Goal: Navigation & Orientation: Find specific page/section

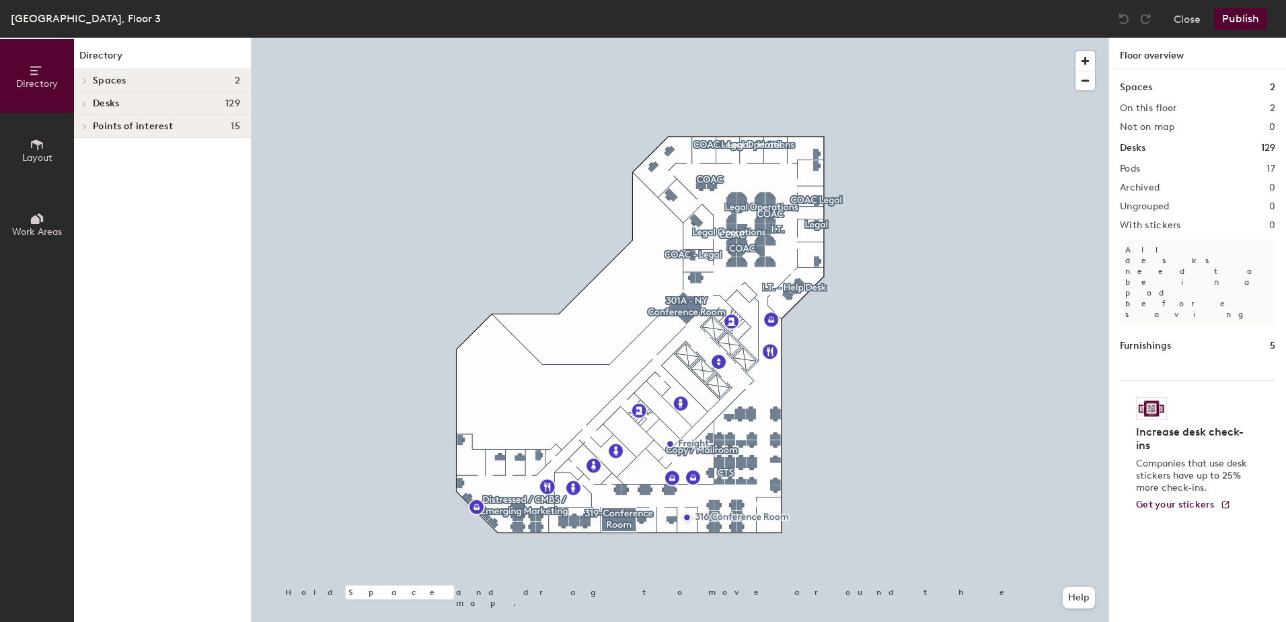
click at [160, 103] on h4 "Desks 129" at bounding box center [166, 103] width 147 height 11
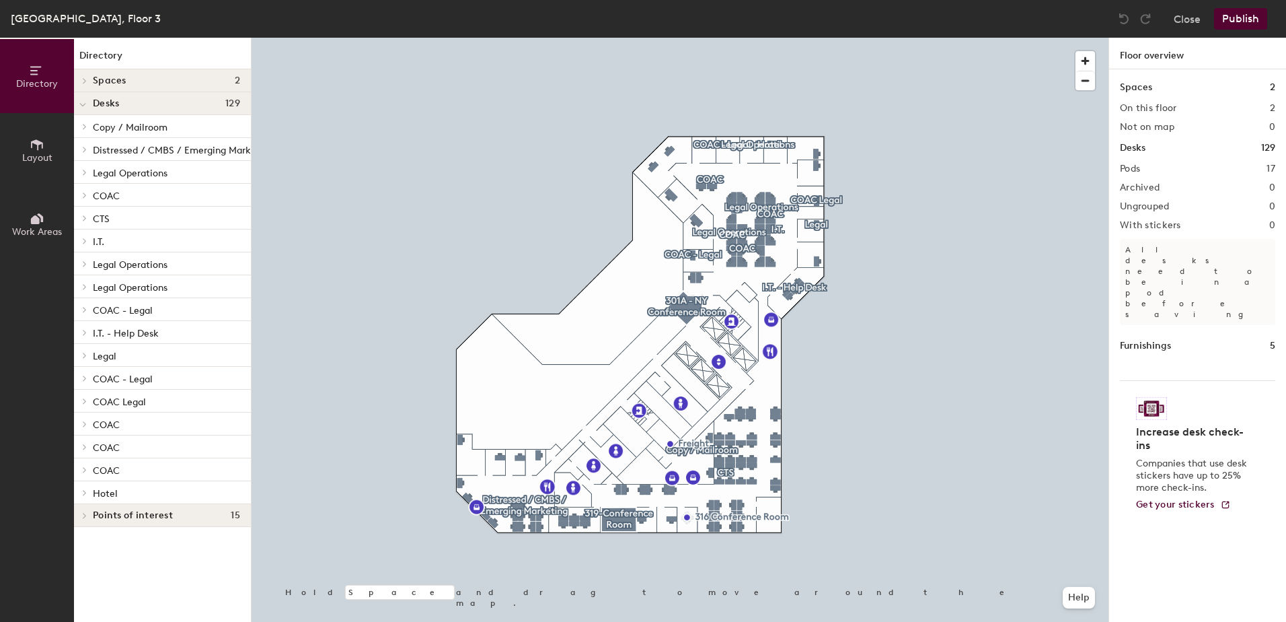
click at [99, 194] on span "COAC" at bounding box center [106, 195] width 27 height 11
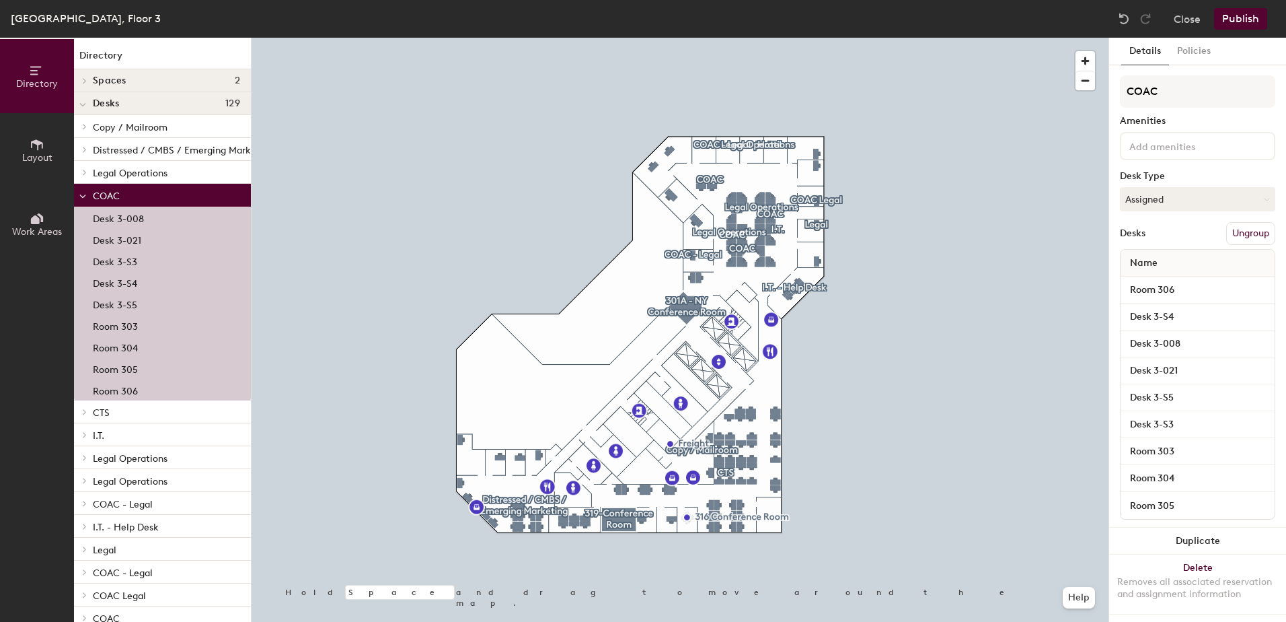
scroll to position [120, 0]
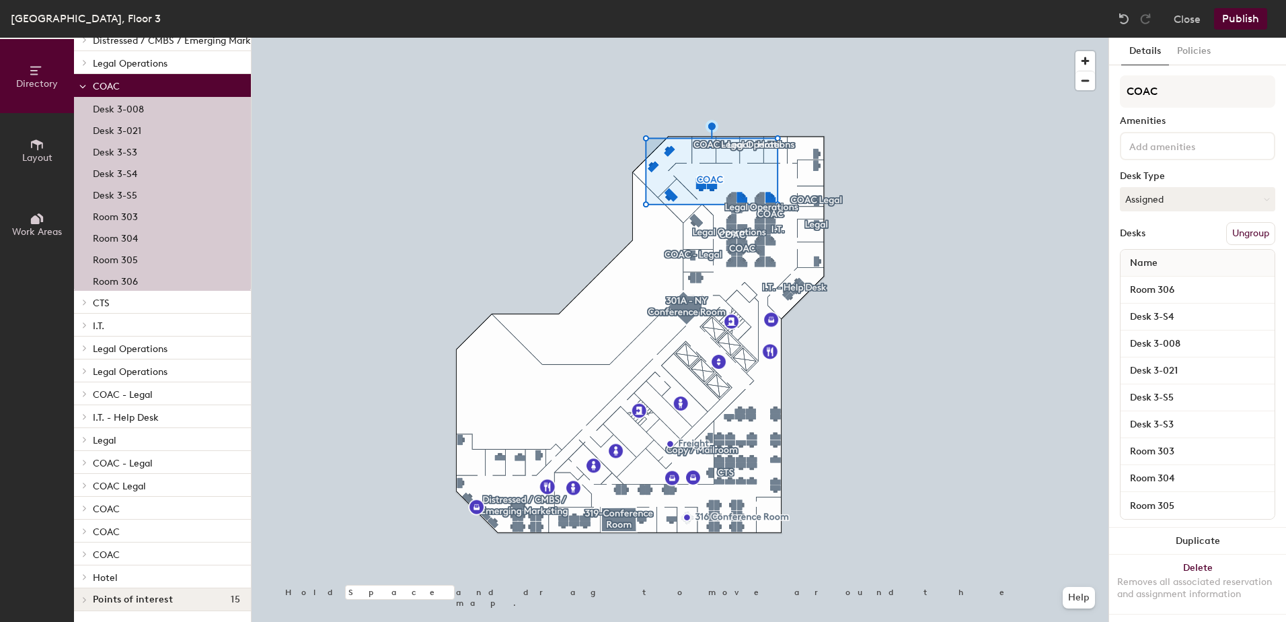
click at [113, 549] on span "COAC" at bounding box center [106, 554] width 27 height 11
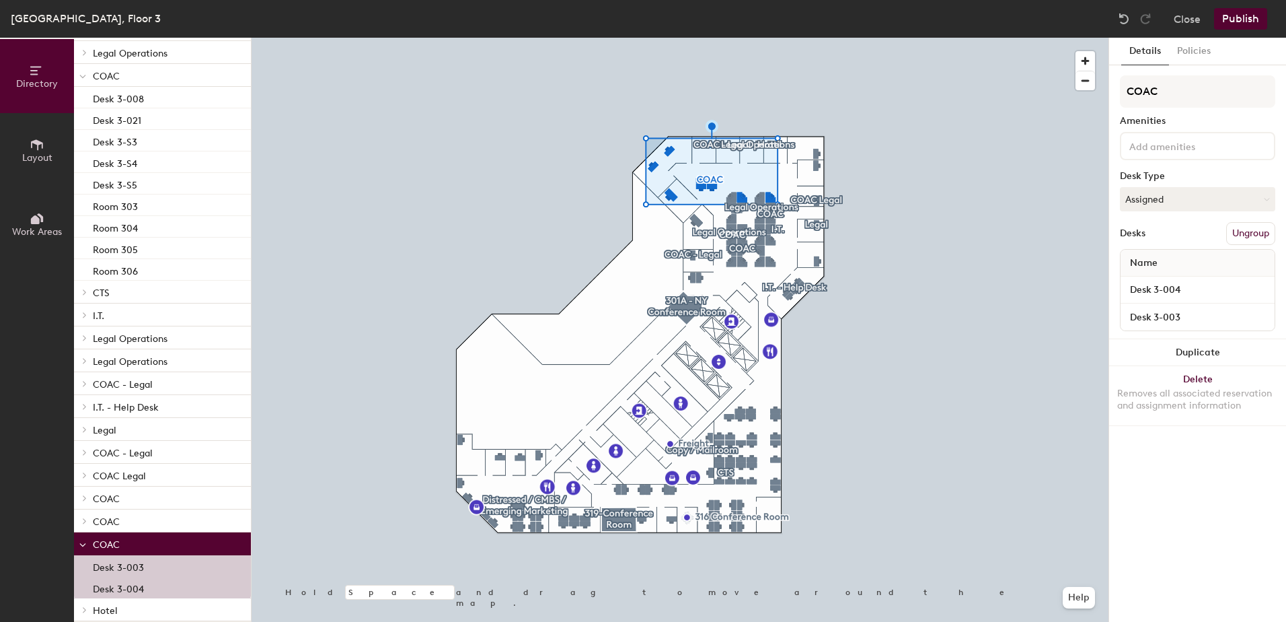
click at [101, 520] on span "COAC" at bounding box center [106, 521] width 27 height 11
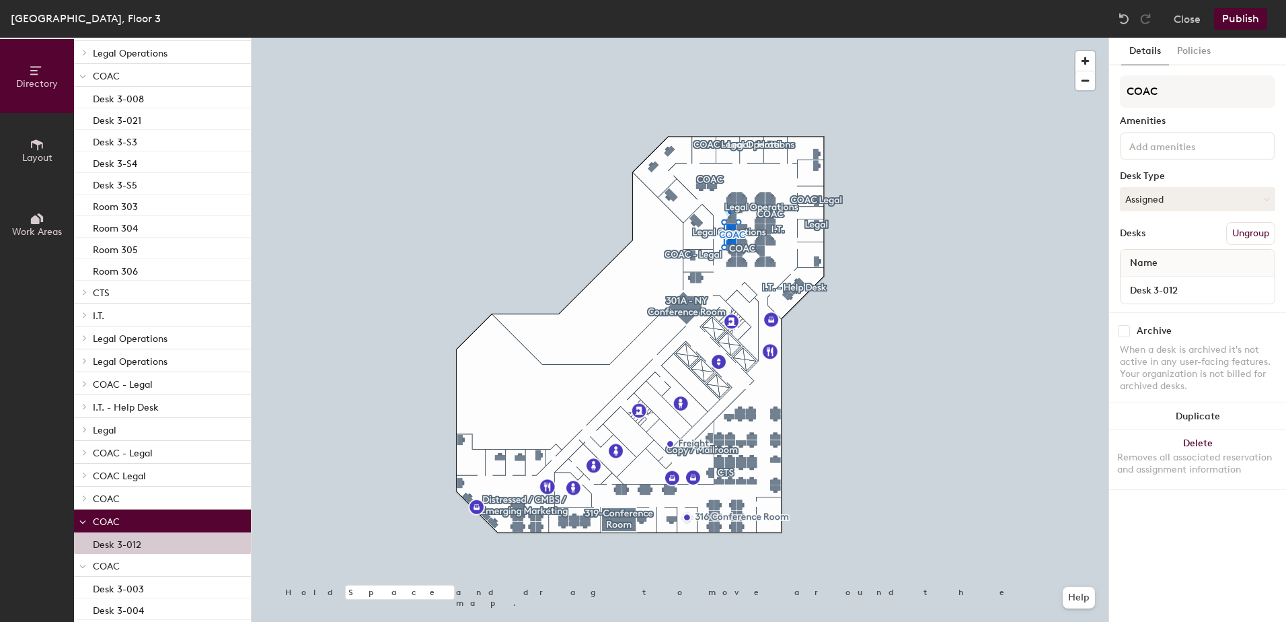
click at [102, 497] on span "COAC" at bounding box center [106, 498] width 27 height 11
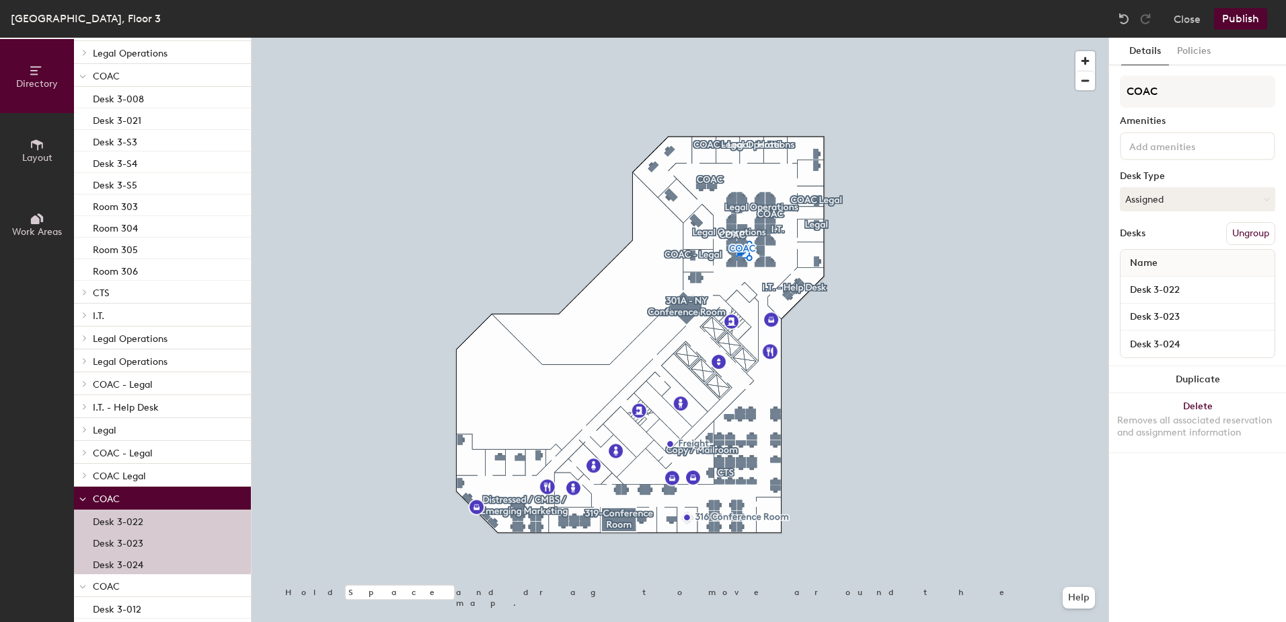
click at [101, 471] on span "COAC Legal" at bounding box center [119, 475] width 53 height 11
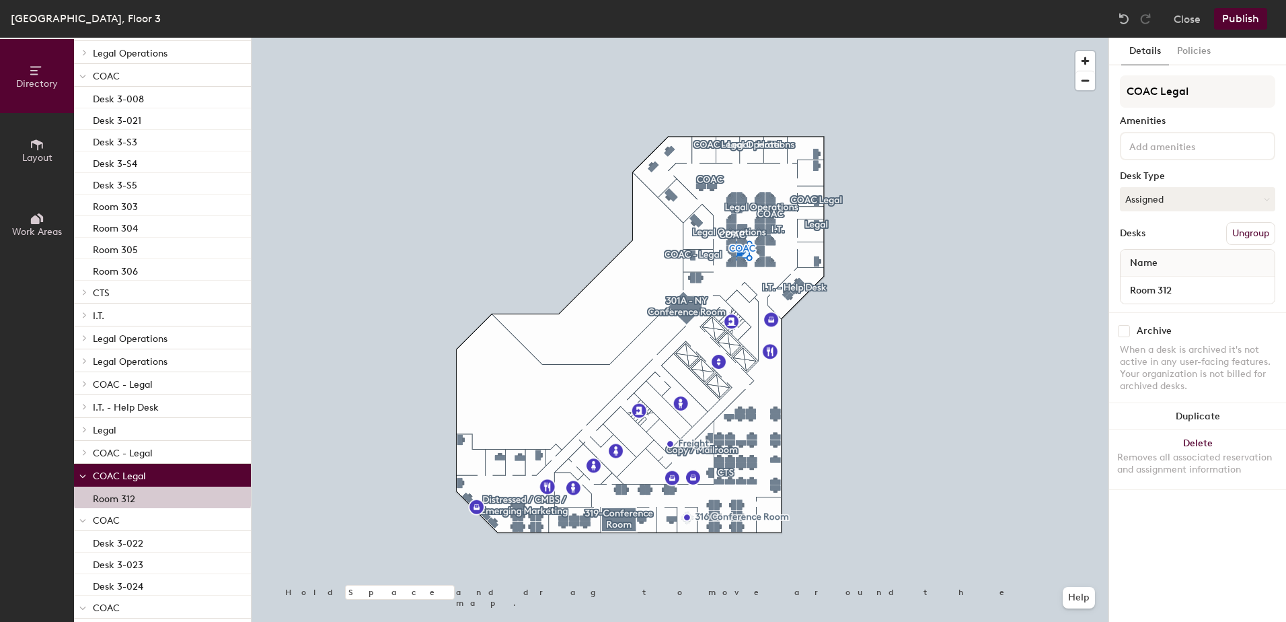
click at [104, 447] on p "COAC - Legal" at bounding box center [166, 451] width 147 height 17
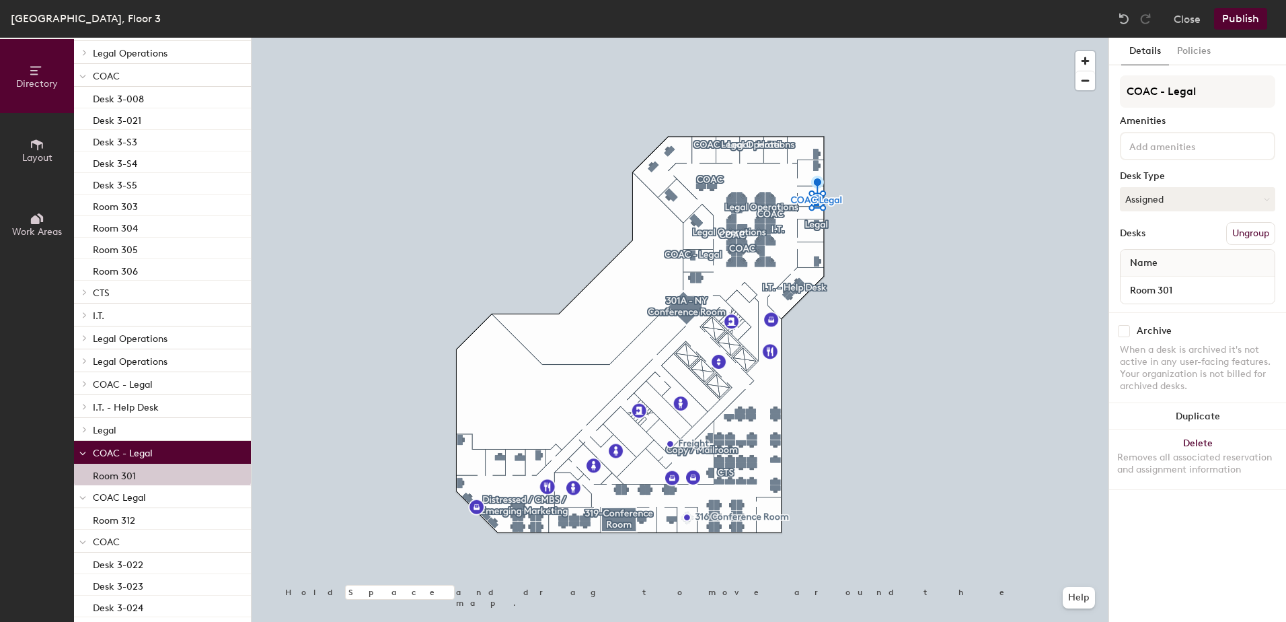
click at [109, 380] on span "COAC - Legal" at bounding box center [123, 384] width 60 height 11
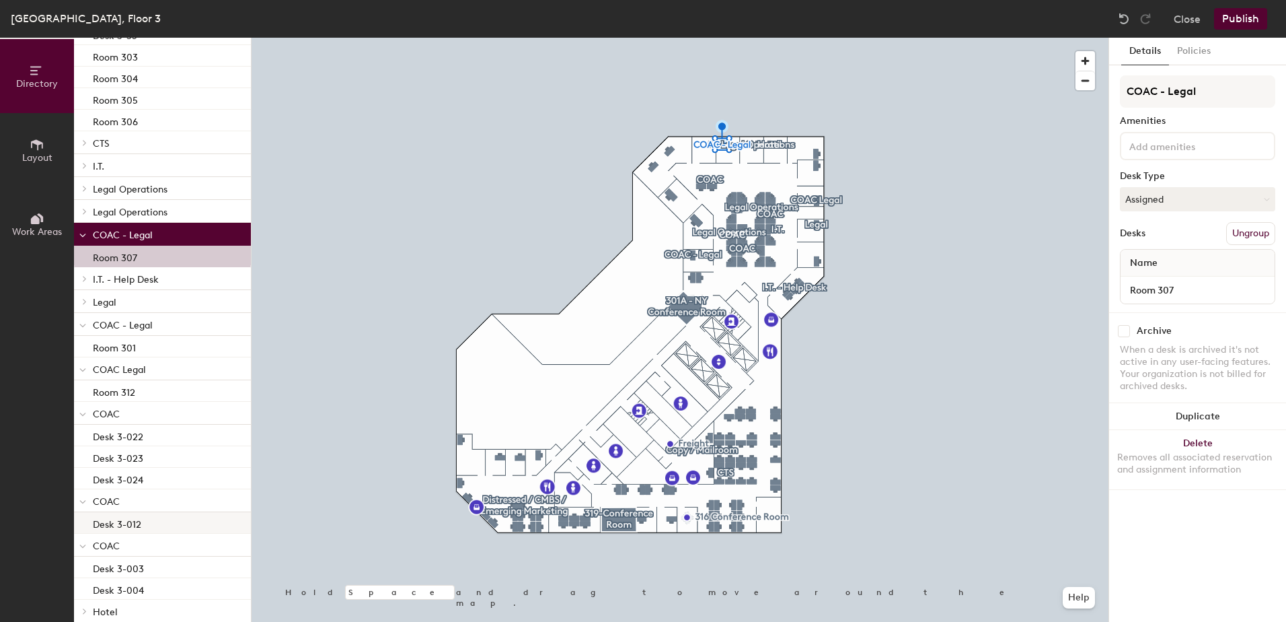
scroll to position [314, 0]
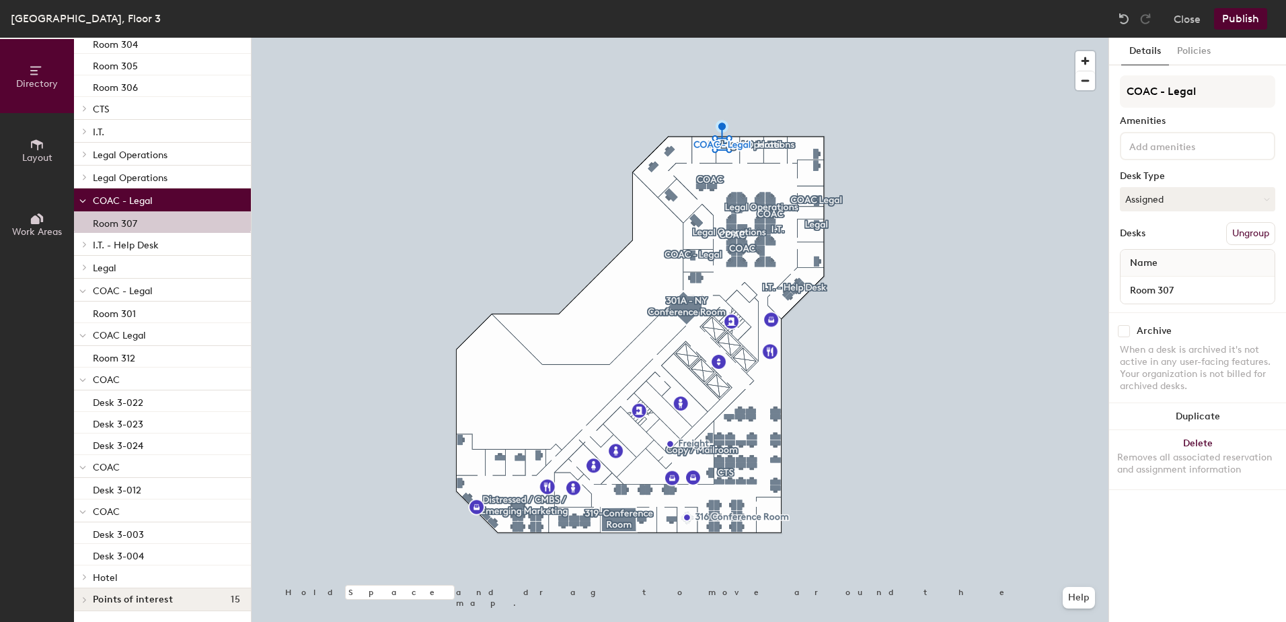
click at [100, 506] on span "COAC" at bounding box center [106, 511] width 27 height 11
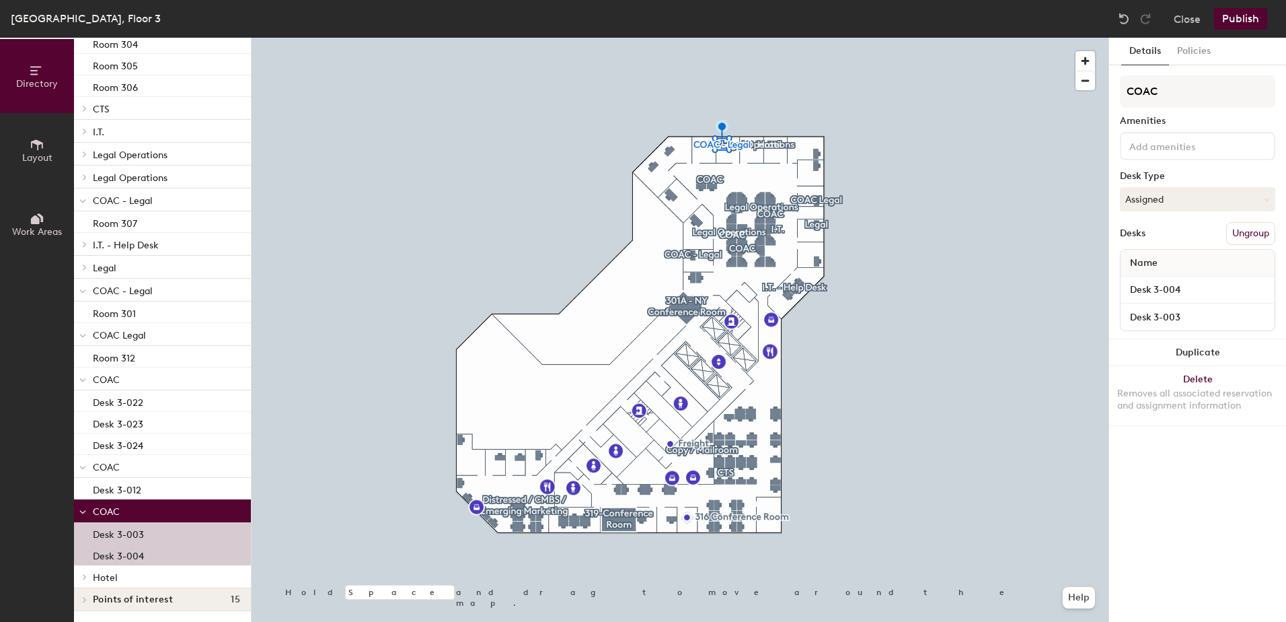
click at [100, 506] on span "COAC" at bounding box center [106, 511] width 27 height 11
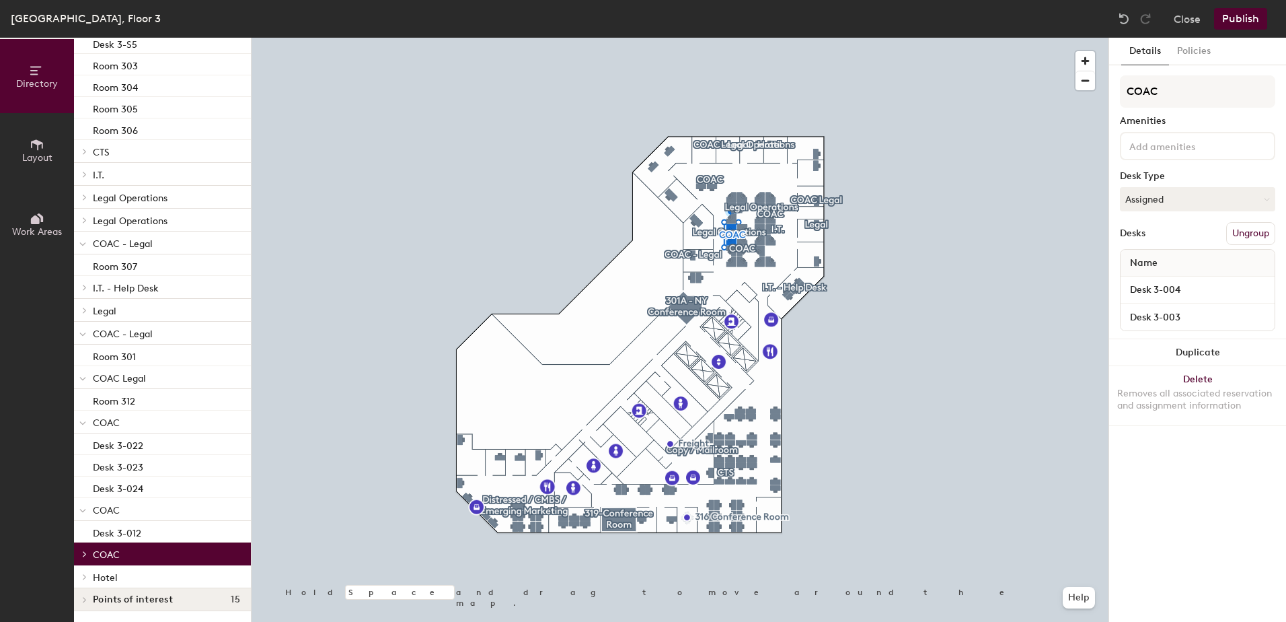
scroll to position [270, 0]
click at [83, 505] on span at bounding box center [82, 510] width 7 height 11
click at [85, 443] on icon at bounding box center [82, 444] width 5 height 3
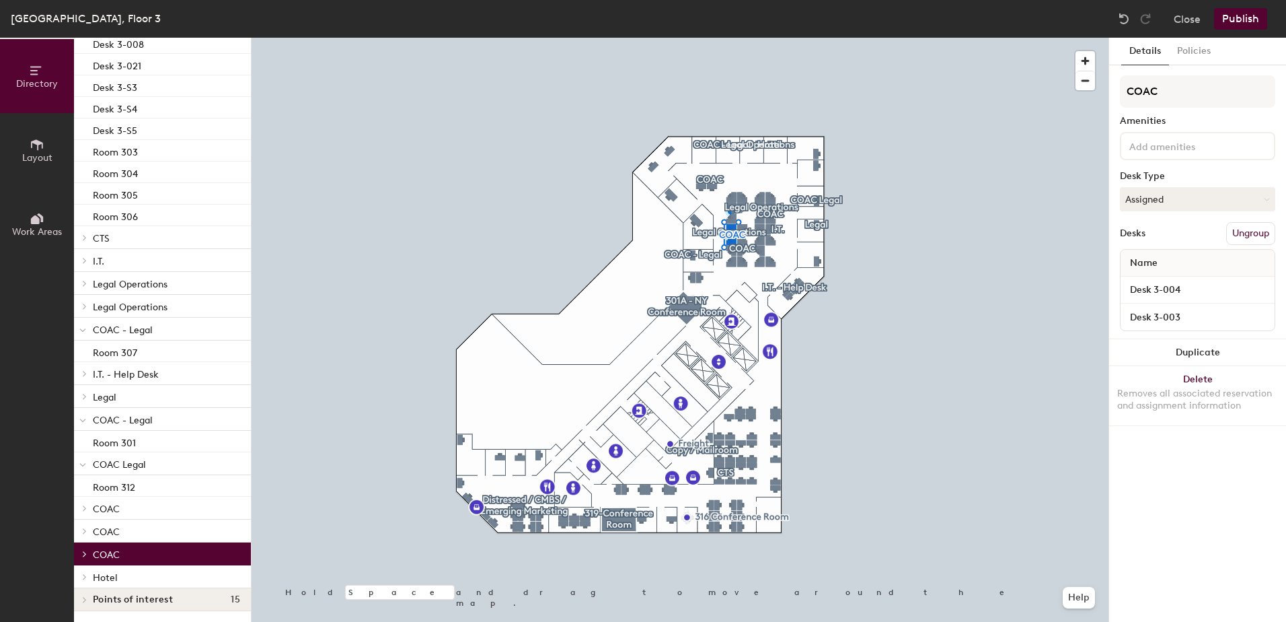
click at [85, 434] on div "Room 301" at bounding box center [162, 442] width 177 height 22
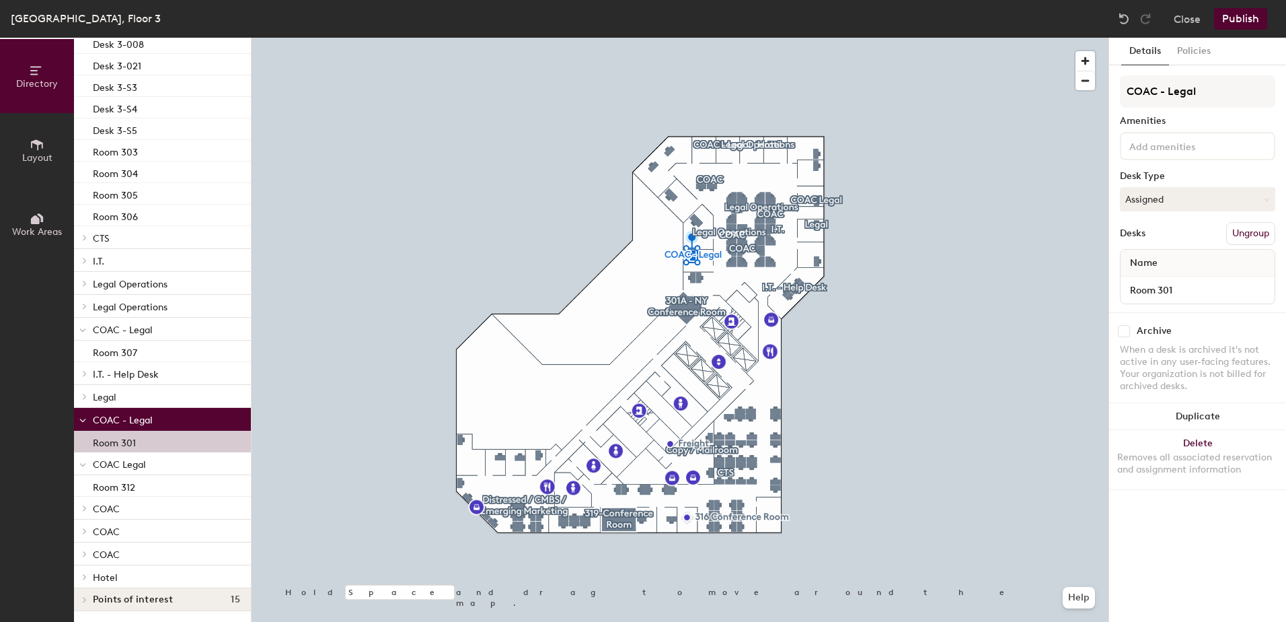
click at [83, 419] on icon at bounding box center [82, 420] width 5 height 3
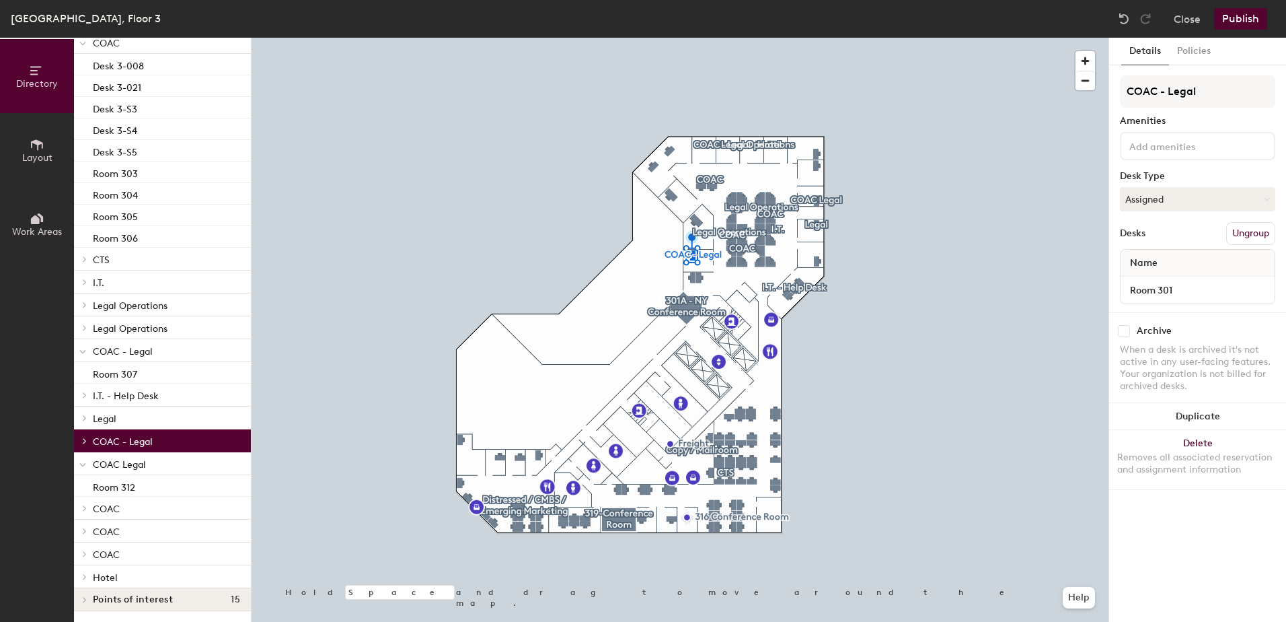
click at [85, 459] on span at bounding box center [82, 464] width 7 height 11
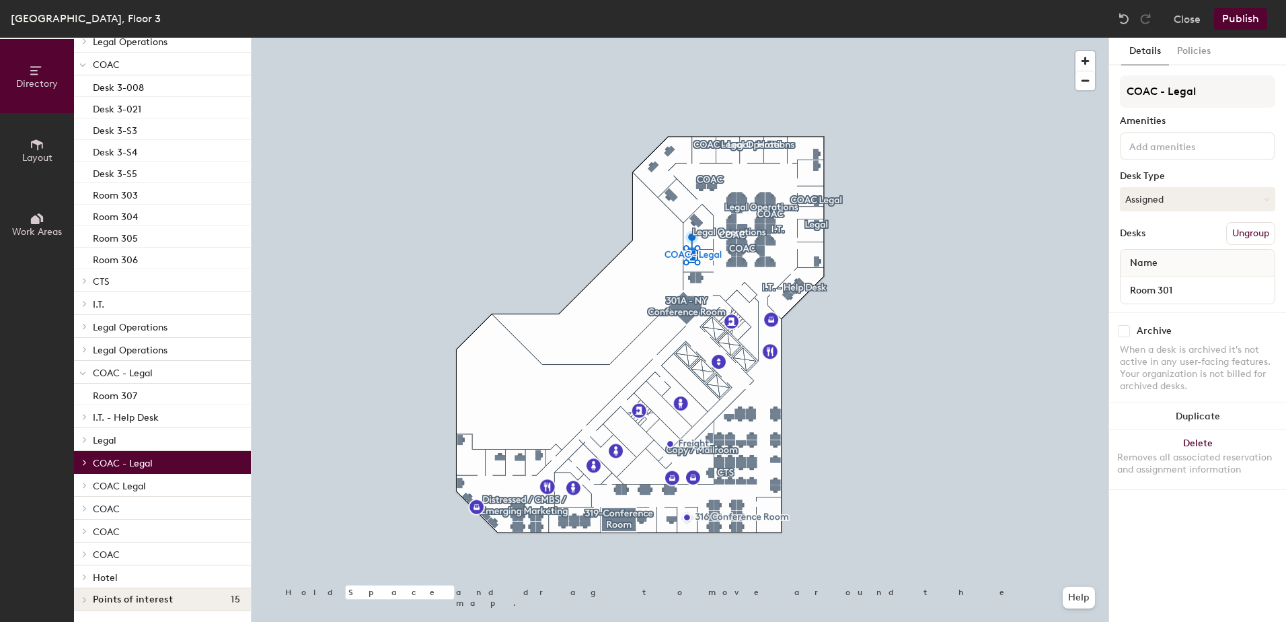
scroll to position [141, 0]
click at [83, 367] on span at bounding box center [82, 372] width 7 height 11
click at [84, 551] on icon at bounding box center [84, 553] width 3 height 5
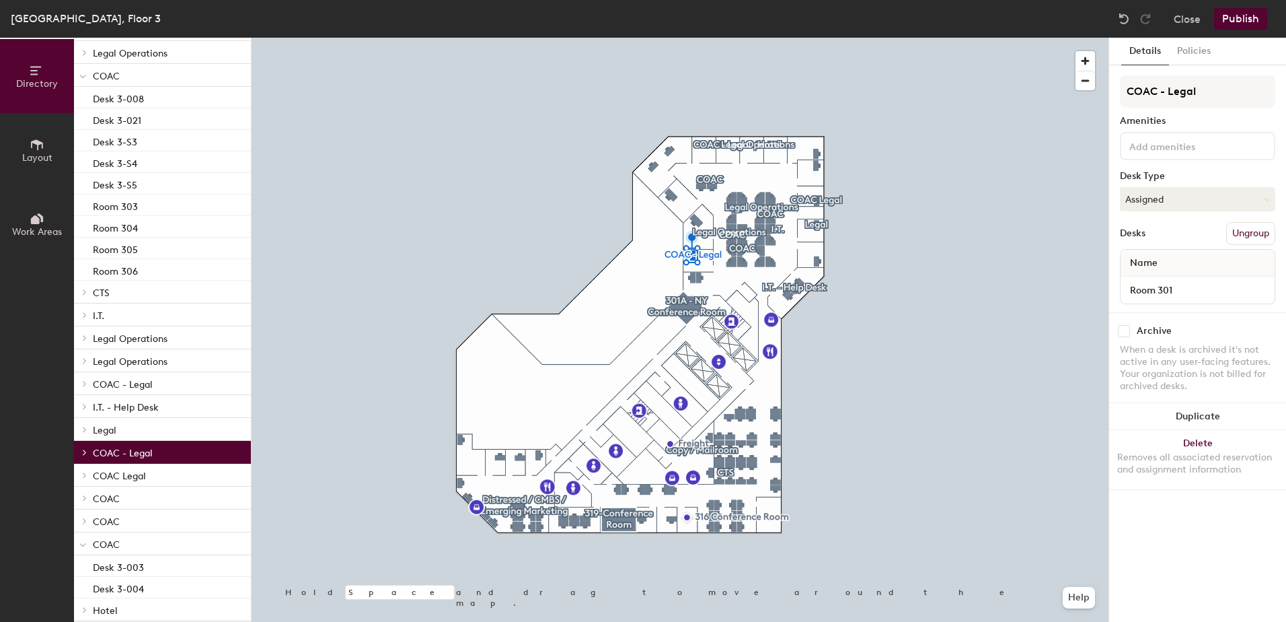
click at [100, 523] on span "COAC" at bounding box center [106, 521] width 27 height 11
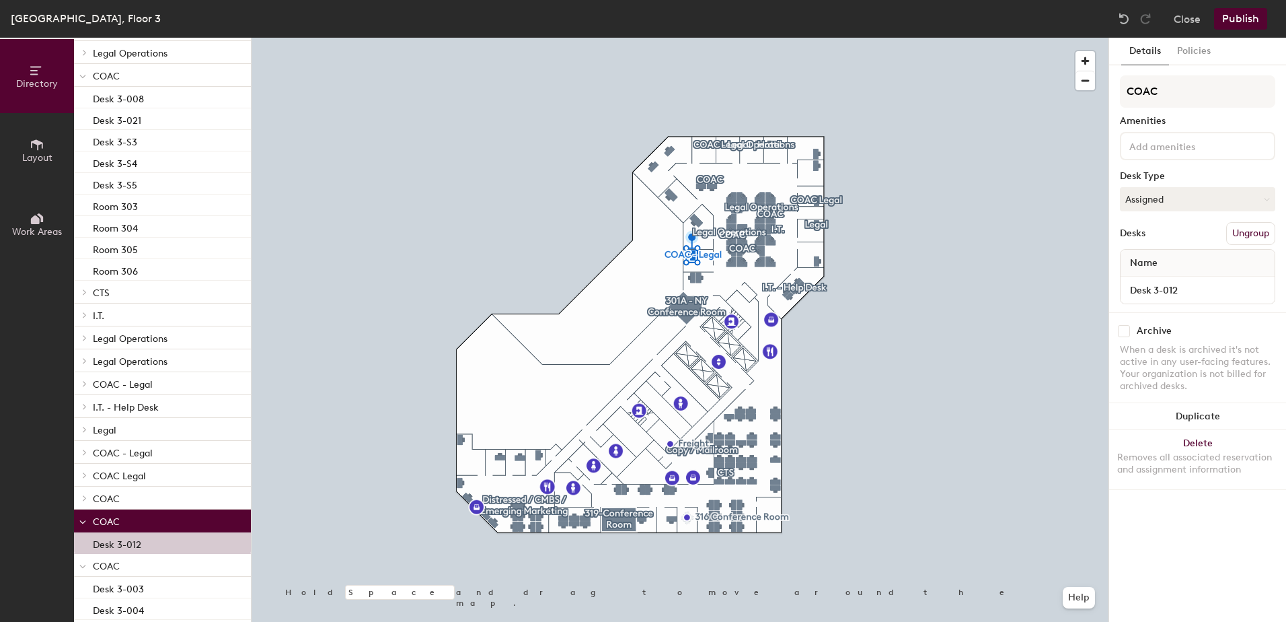
click at [102, 495] on span "COAC" at bounding box center [106, 498] width 27 height 11
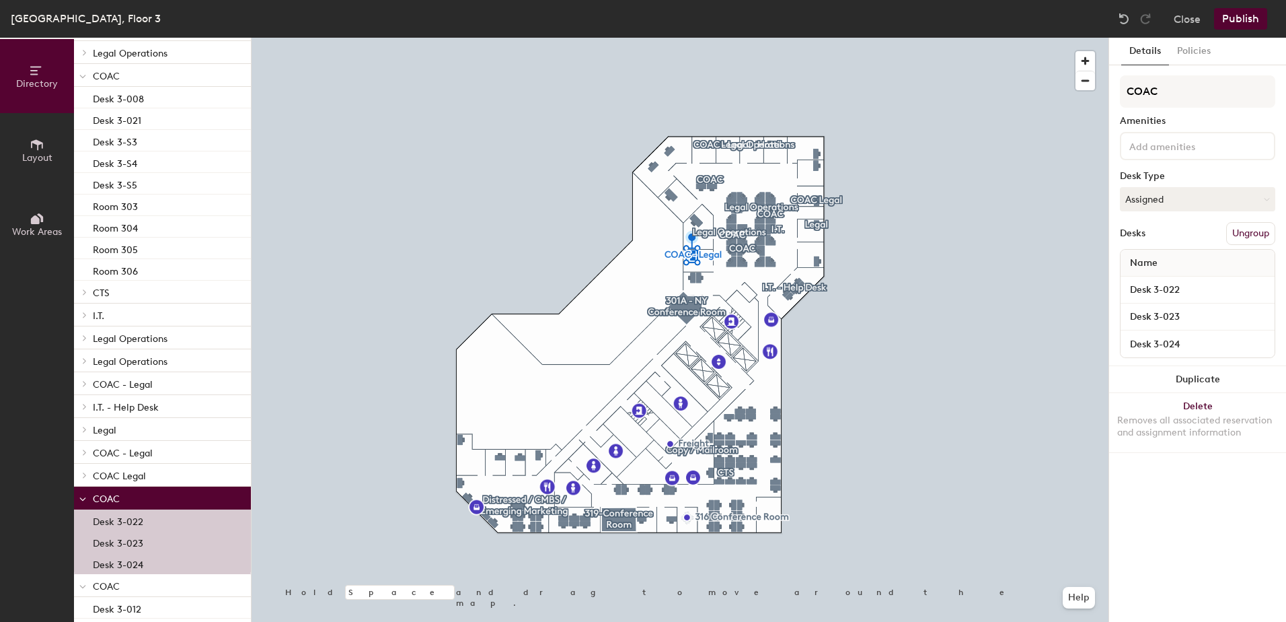
click at [109, 472] on span "COAC Legal" at bounding box center [119, 475] width 53 height 11
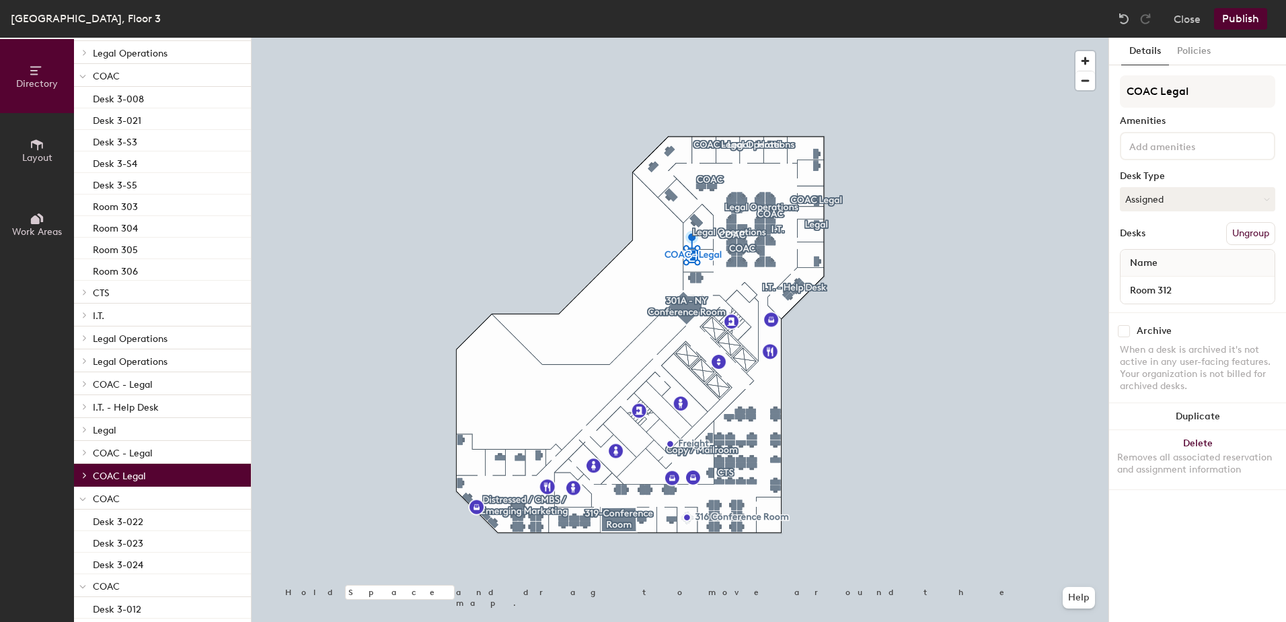
click at [116, 443] on p "COAC - Legal" at bounding box center [166, 451] width 147 height 17
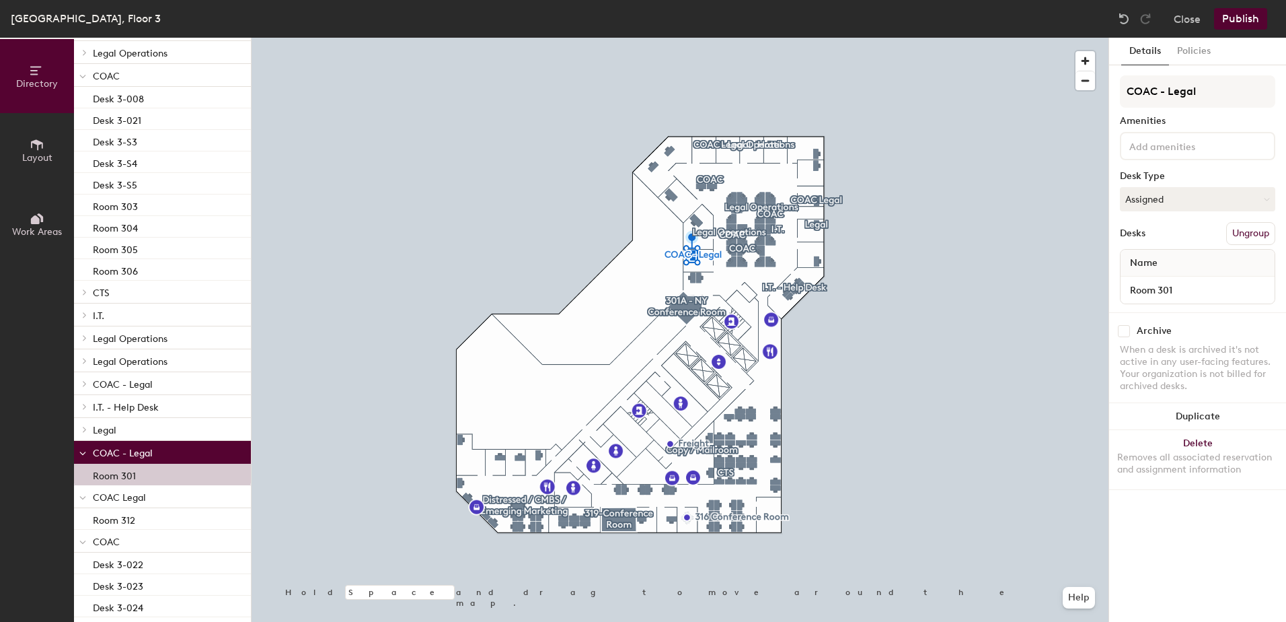
click at [114, 380] on span "COAC - Legal" at bounding box center [123, 384] width 60 height 11
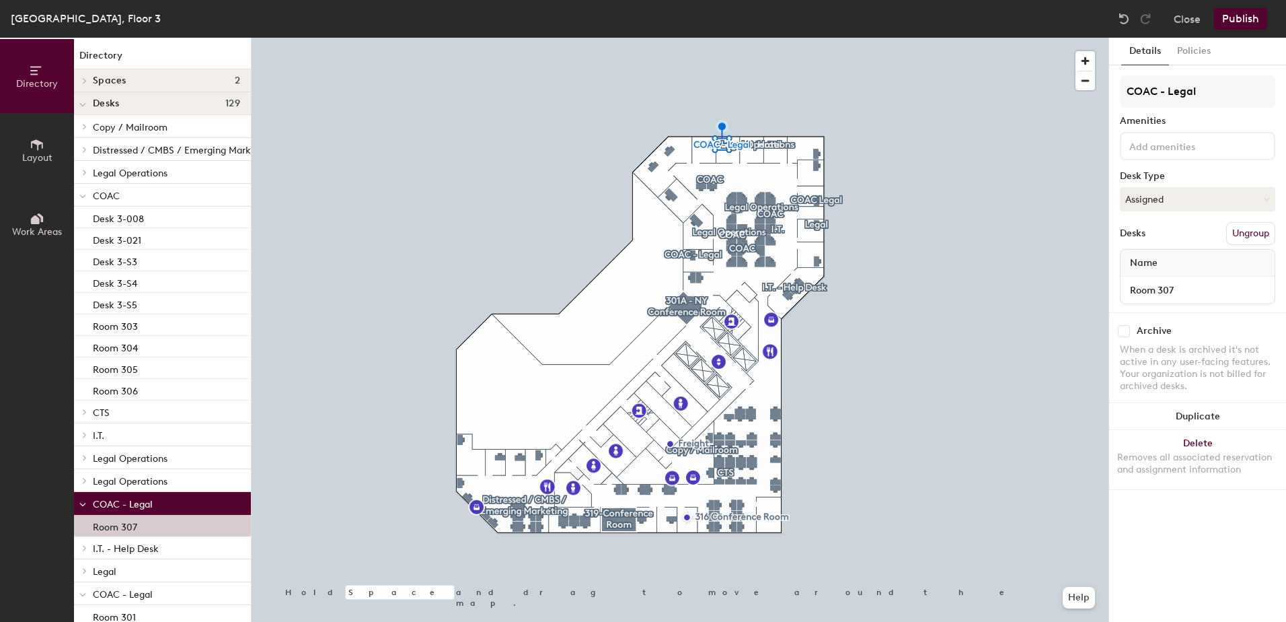
scroll to position [314, 0]
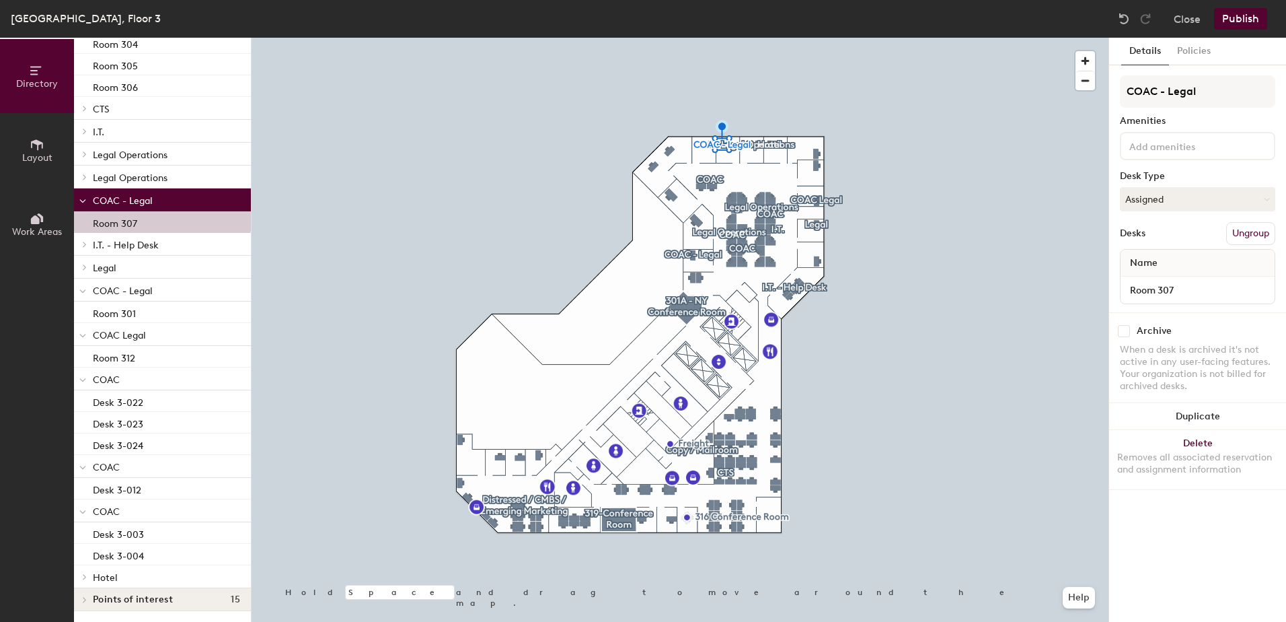
click at [89, 499] on div at bounding box center [82, 510] width 17 height 22
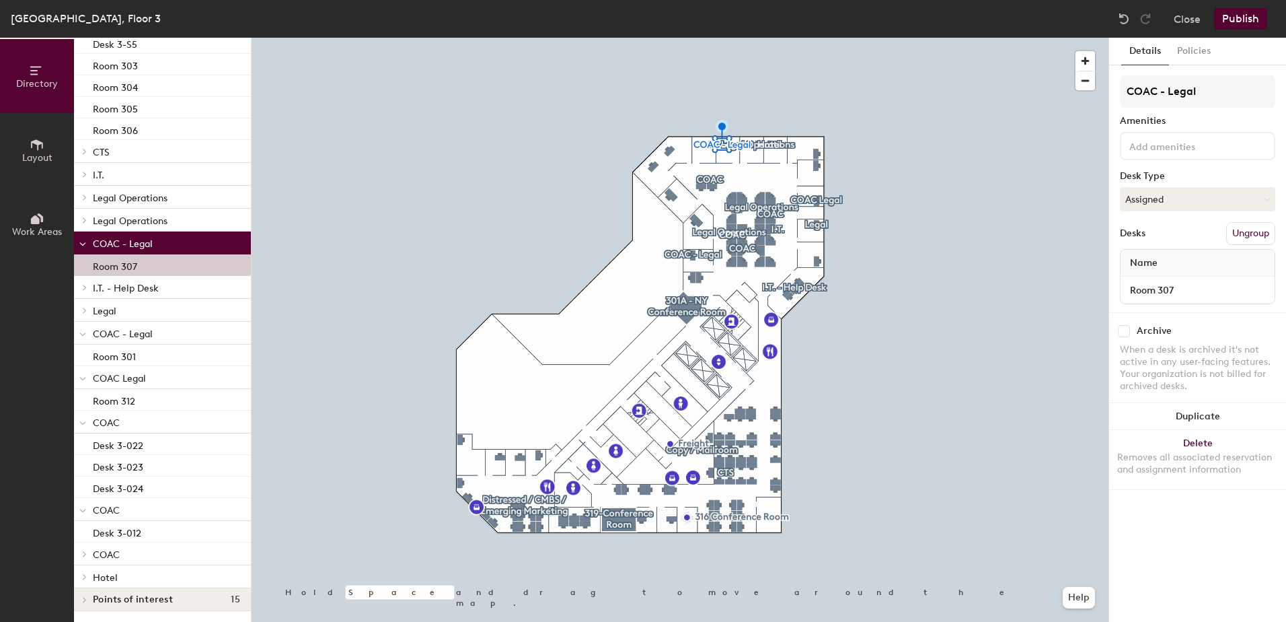
click at [89, 499] on div at bounding box center [82, 509] width 17 height 22
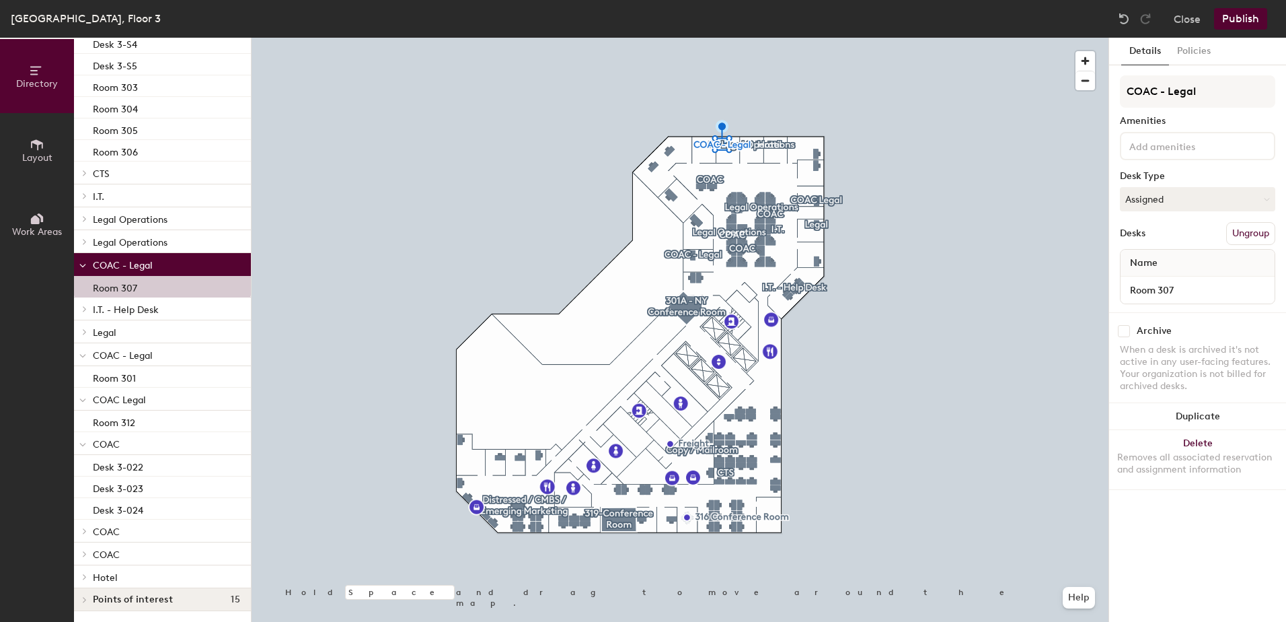
scroll to position [249, 0]
click at [87, 432] on div at bounding box center [82, 443] width 17 height 22
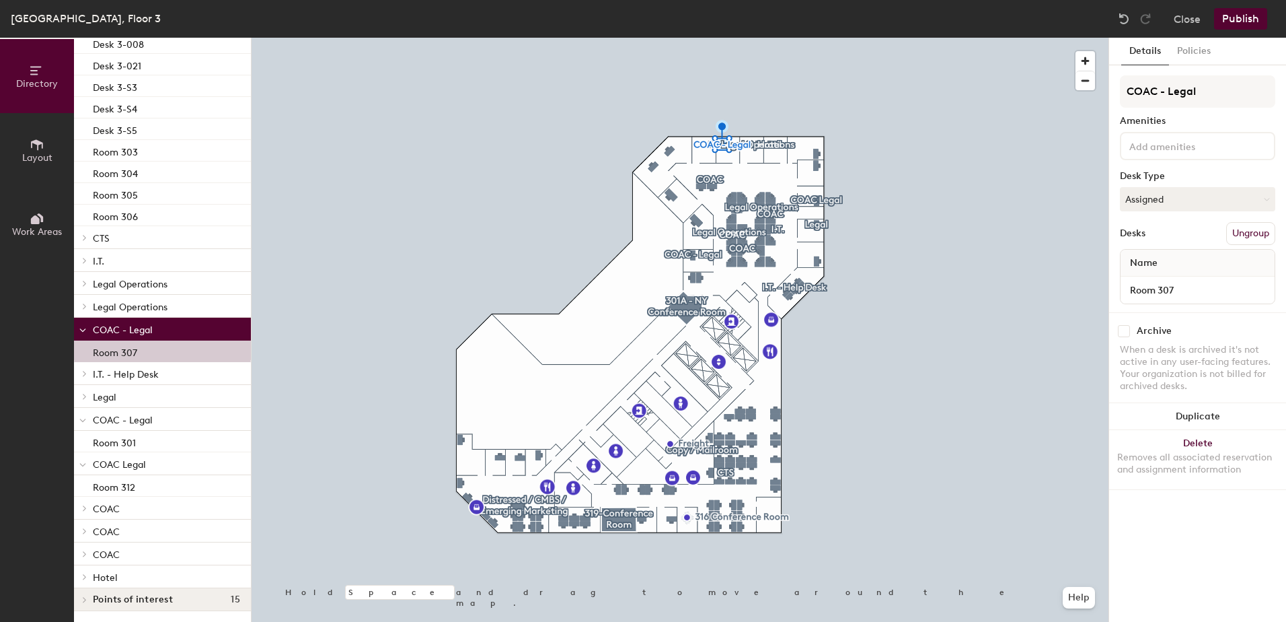
scroll to position [184, 0]
click at [81, 462] on icon at bounding box center [82, 464] width 7 height 5
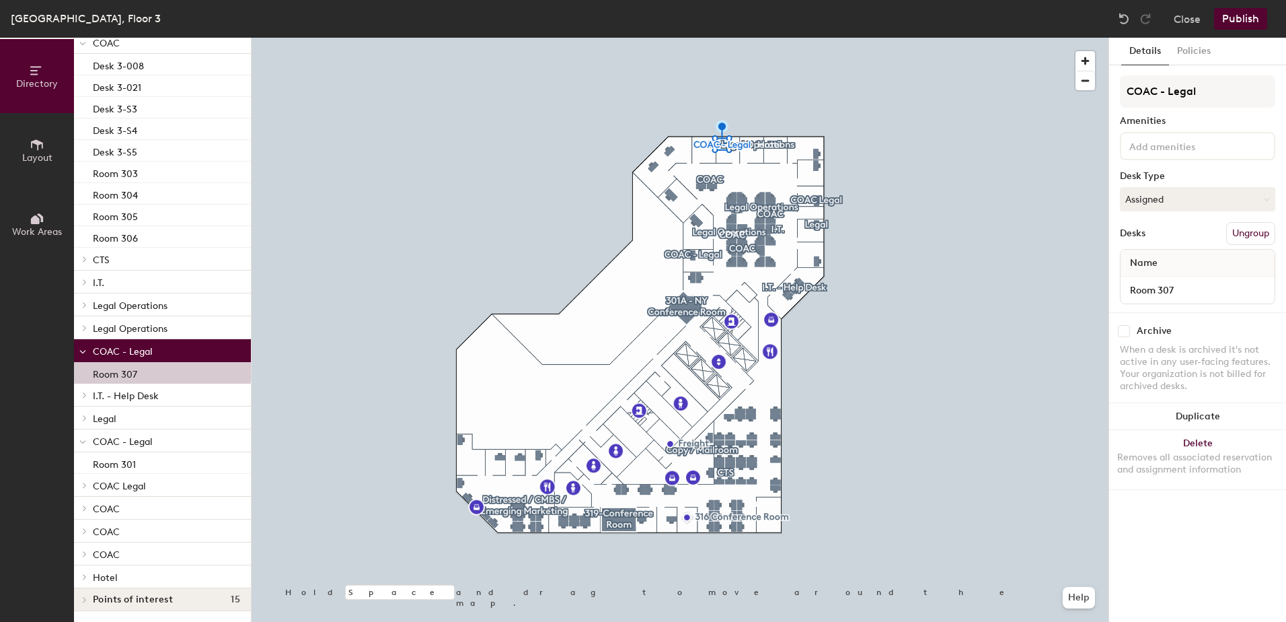
scroll to position [163, 0]
click at [86, 433] on div at bounding box center [82, 440] width 17 height 22
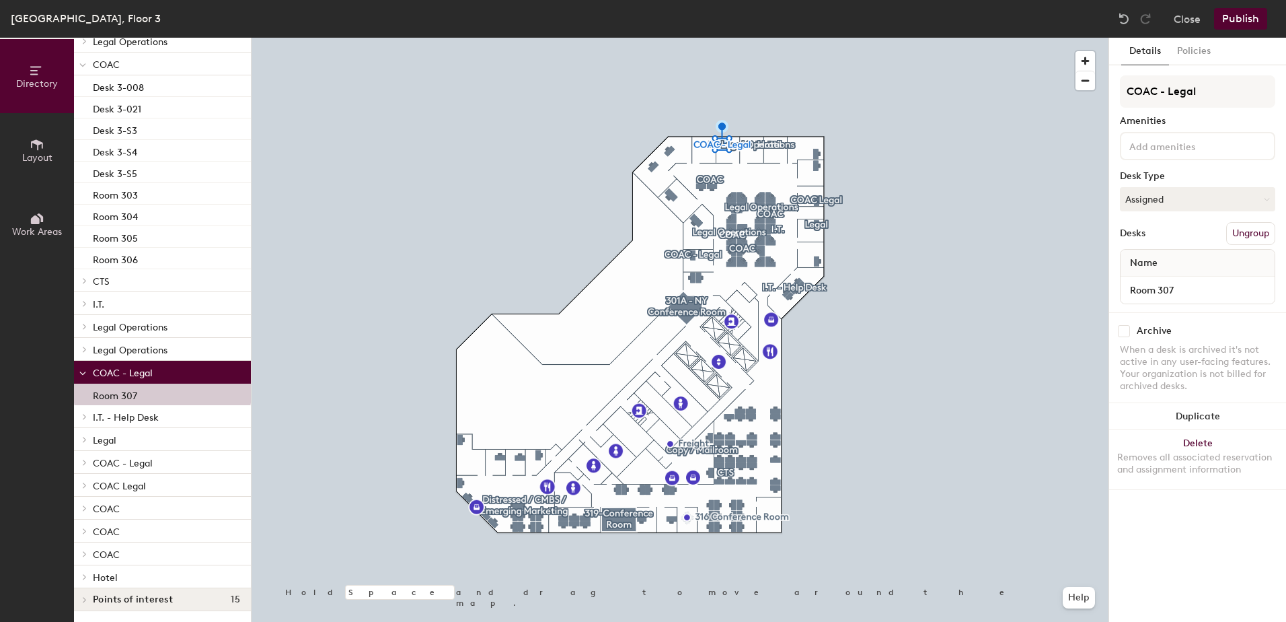
click at [83, 367] on span at bounding box center [82, 372] width 7 height 11
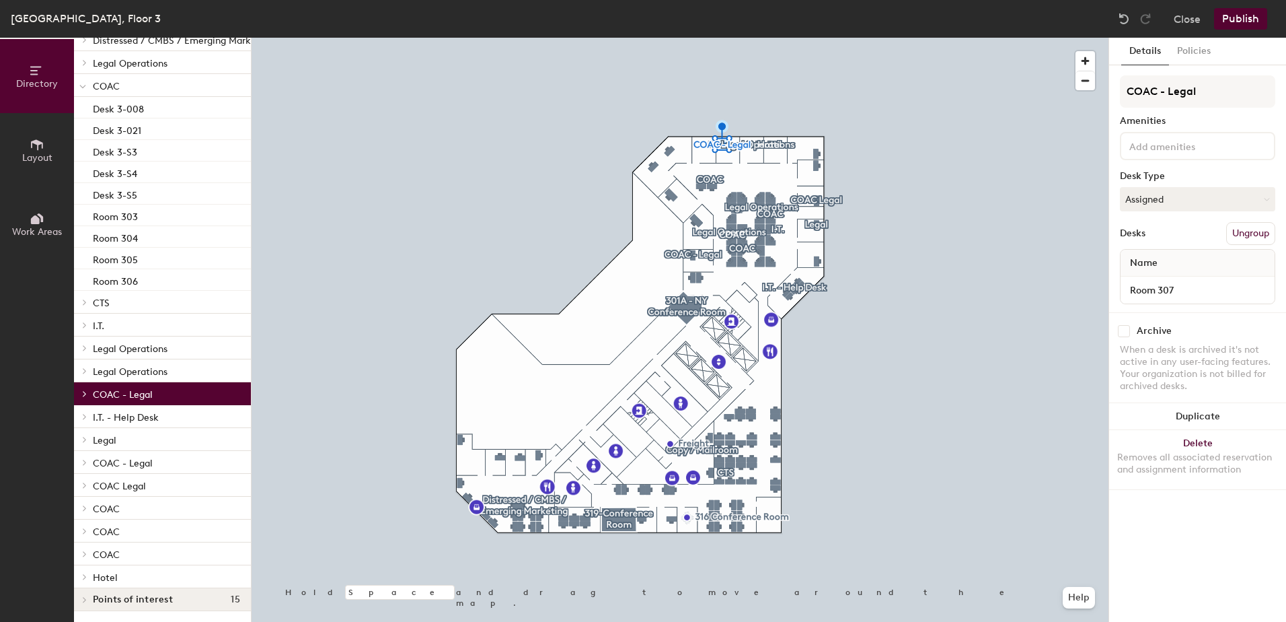
scroll to position [0, 0]
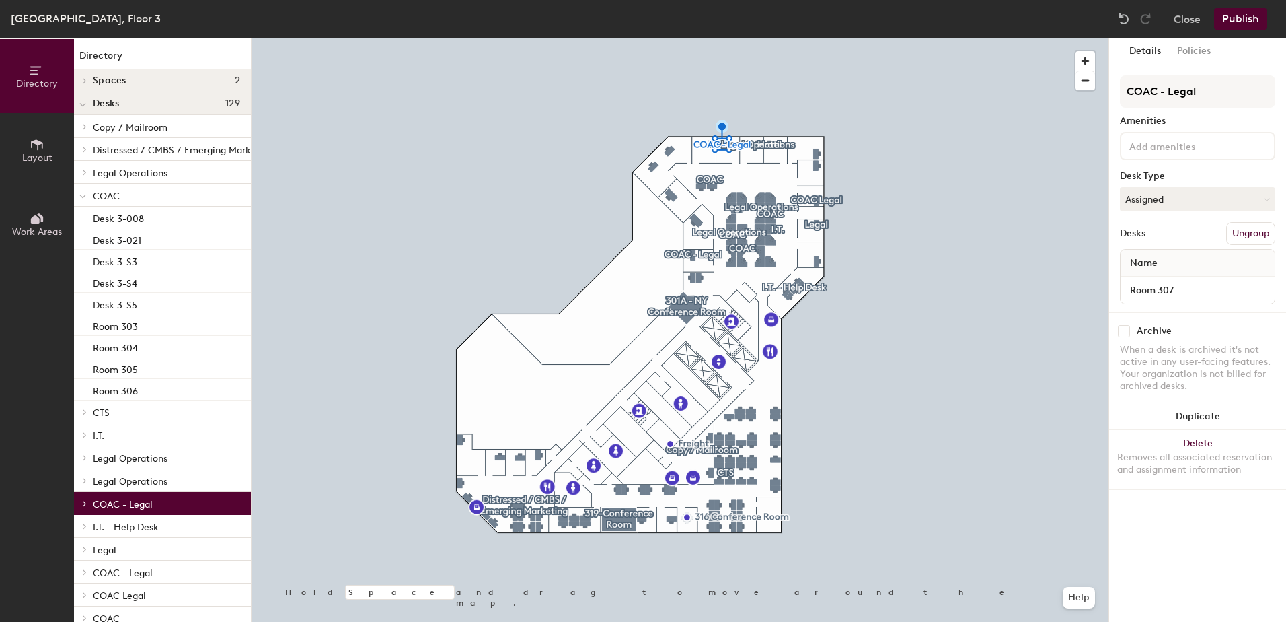
click at [83, 192] on span at bounding box center [82, 195] width 7 height 11
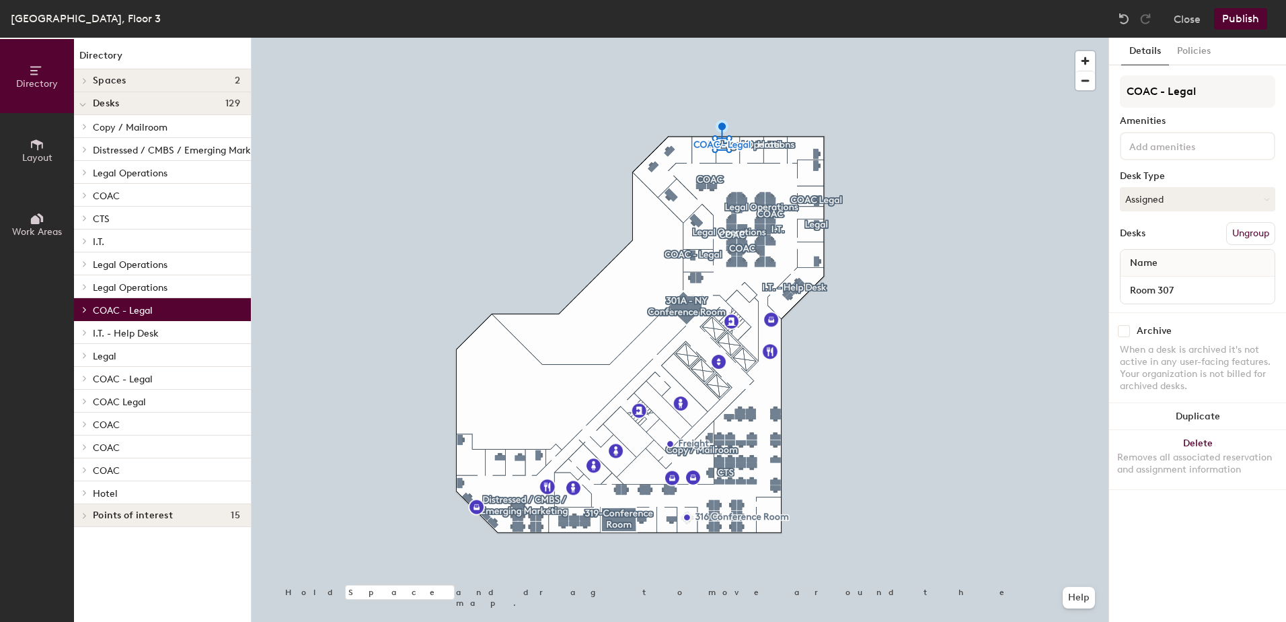
click at [99, 490] on span "Hotel" at bounding box center [105, 493] width 25 height 11
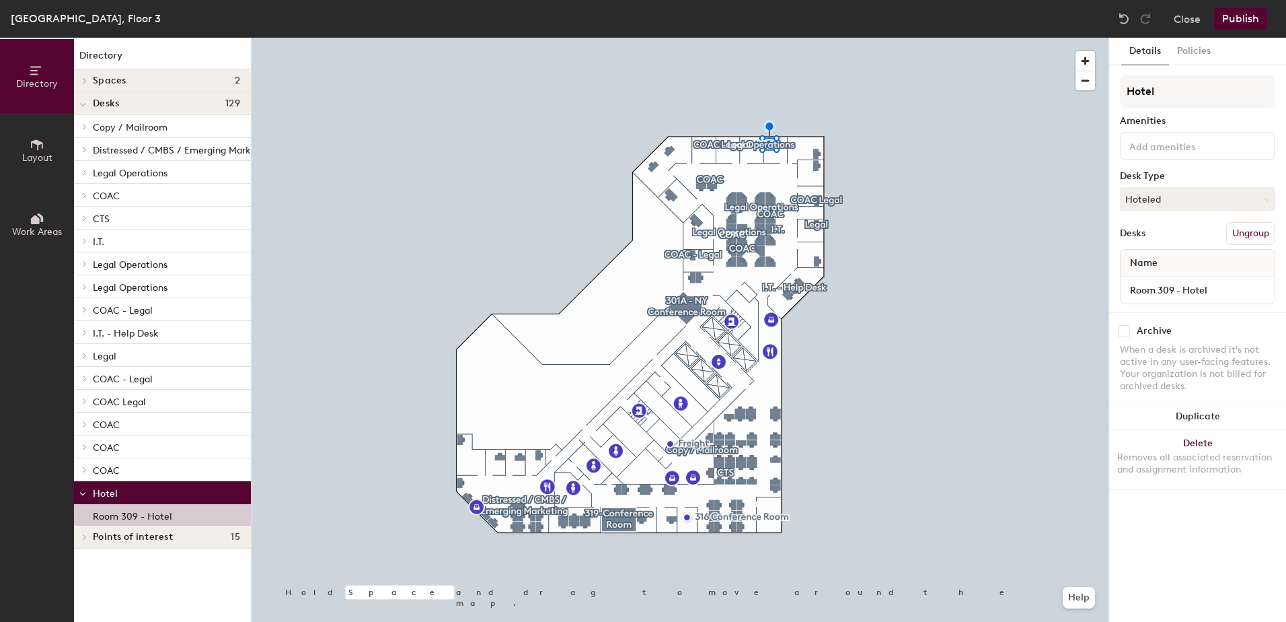
click at [113, 515] on p "Room 309 - Hotel" at bounding box center [132, 514] width 79 height 15
click at [83, 353] on icon at bounding box center [84, 355] width 5 height 7
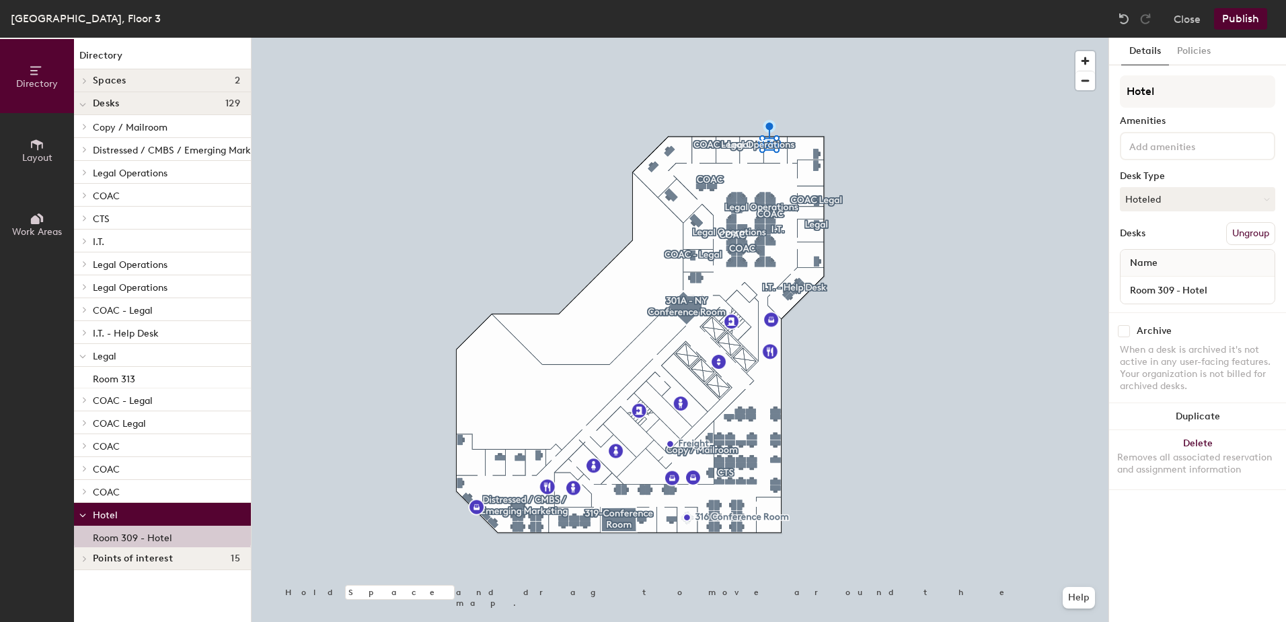
click at [82, 331] on icon at bounding box center [84, 332] width 5 height 7
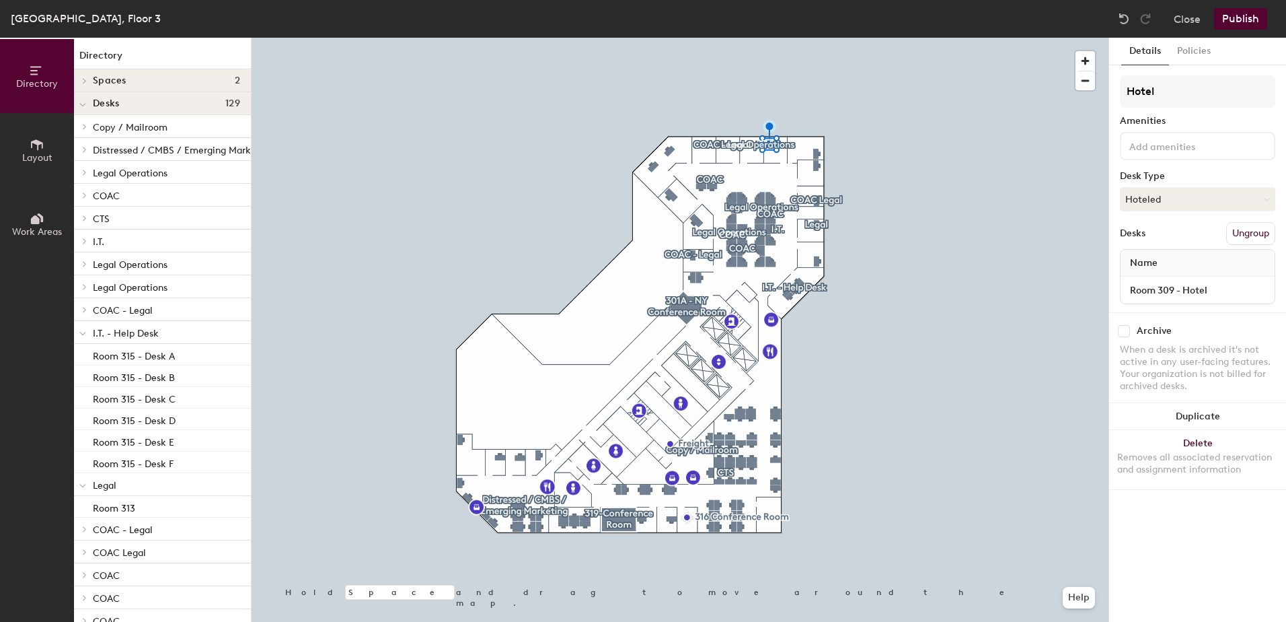
click at [86, 282] on div at bounding box center [82, 286] width 17 height 22
click at [86, 262] on icon at bounding box center [84, 263] width 5 height 7
click at [84, 241] on icon at bounding box center [84, 241] width 5 height 7
click at [86, 172] on icon at bounding box center [84, 172] width 5 height 7
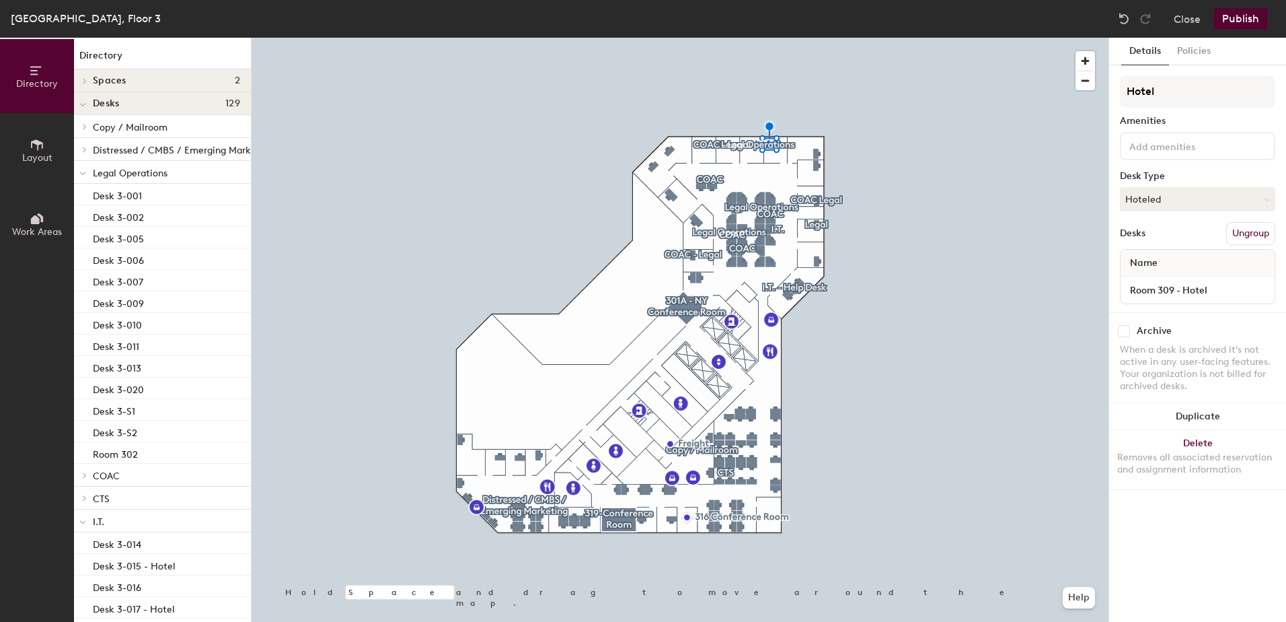
click at [89, 125] on span at bounding box center [83, 126] width 11 height 7
click at [89, 124] on div at bounding box center [82, 126] width 17 height 22
click at [85, 174] on icon at bounding box center [82, 173] width 7 height 5
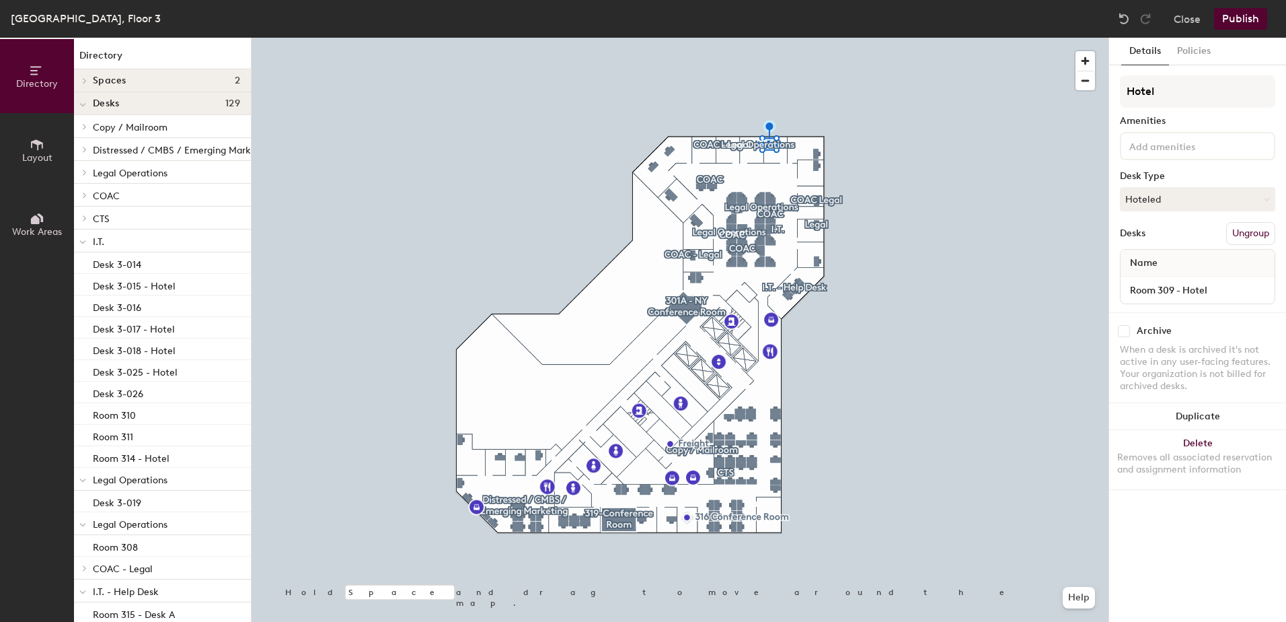
click at [88, 239] on div at bounding box center [82, 240] width 17 height 22
click at [85, 287] on div "Desk 3-019" at bounding box center [162, 286] width 177 height 22
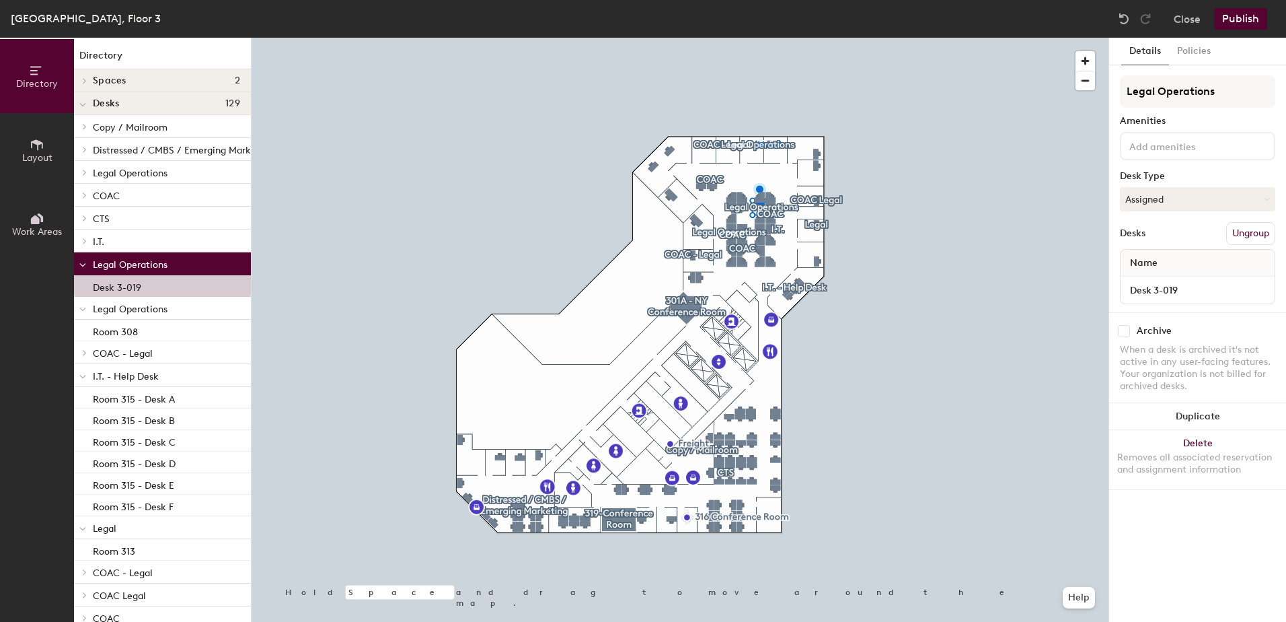
click at [95, 262] on span "Legal Operations" at bounding box center [130, 264] width 75 height 11
click at [84, 289] on icon at bounding box center [82, 287] width 7 height 5
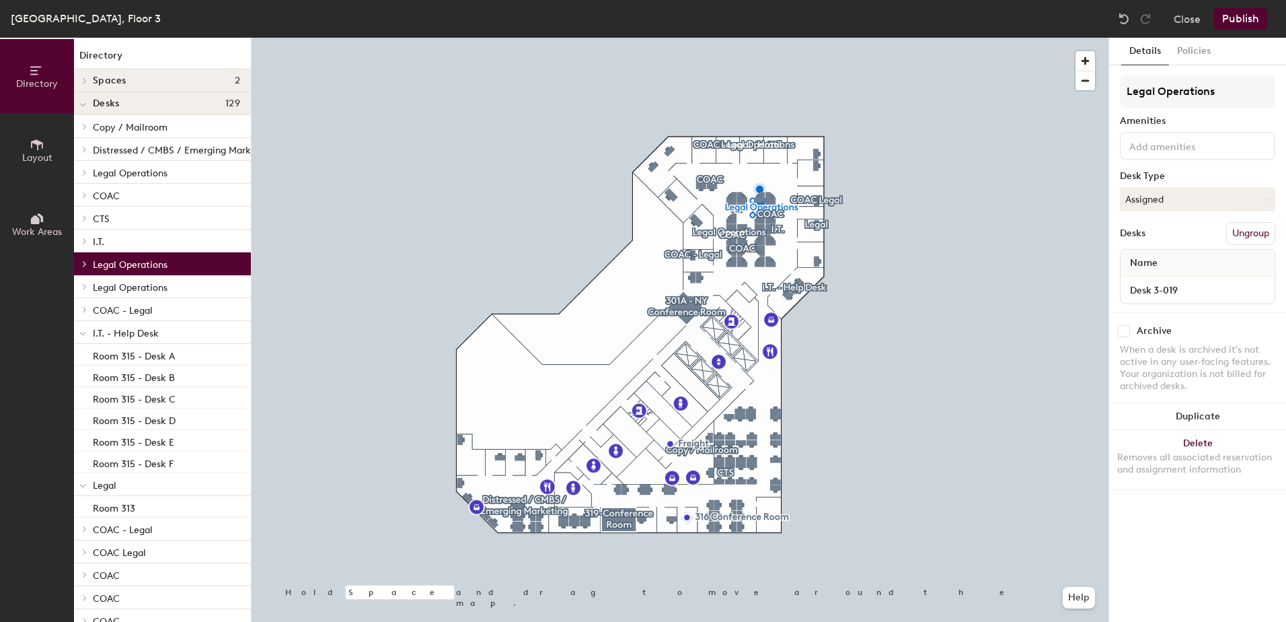
click at [83, 328] on span at bounding box center [82, 333] width 7 height 11
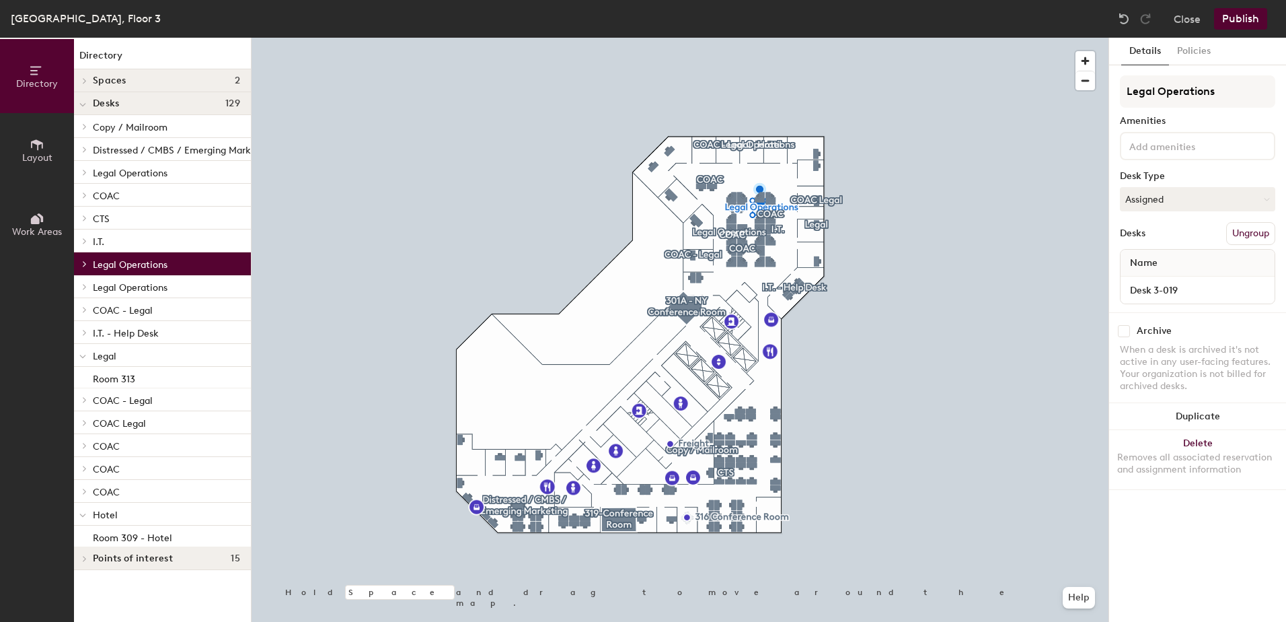
click at [91, 357] on div at bounding box center [82, 355] width 17 height 22
click at [89, 497] on div at bounding box center [82, 492] width 17 height 22
click at [83, 215] on icon at bounding box center [84, 218] width 5 height 7
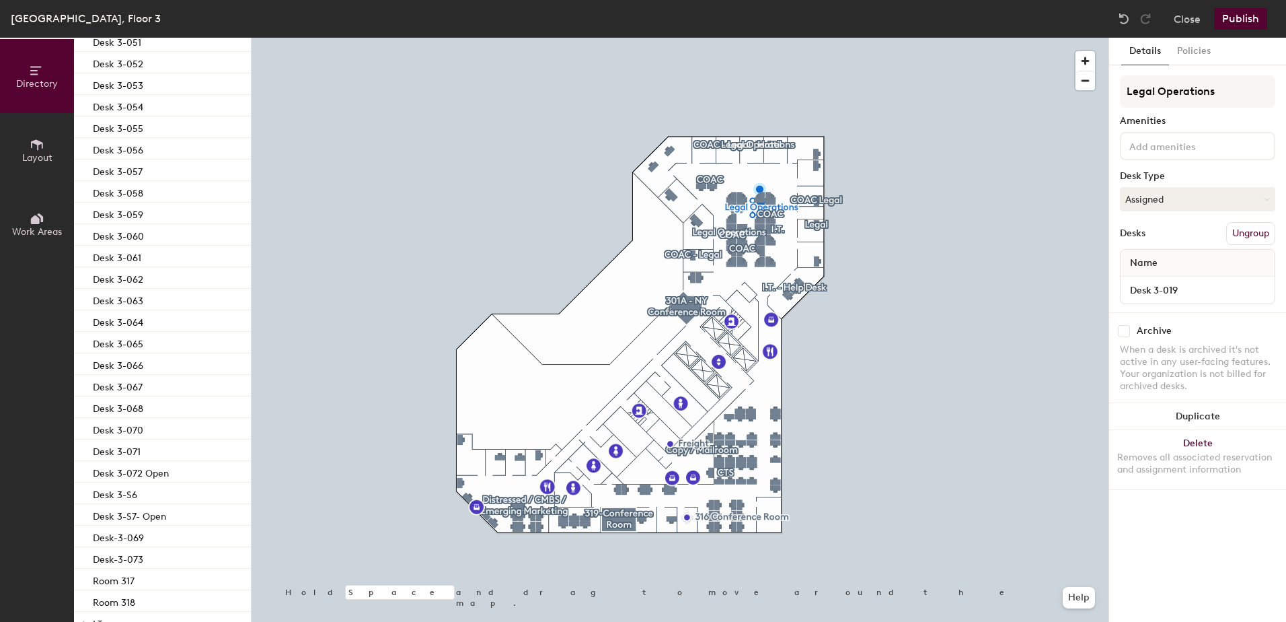
scroll to position [718, 0]
click at [123, 41] on p "Desk 3-051" at bounding box center [117, 38] width 48 height 15
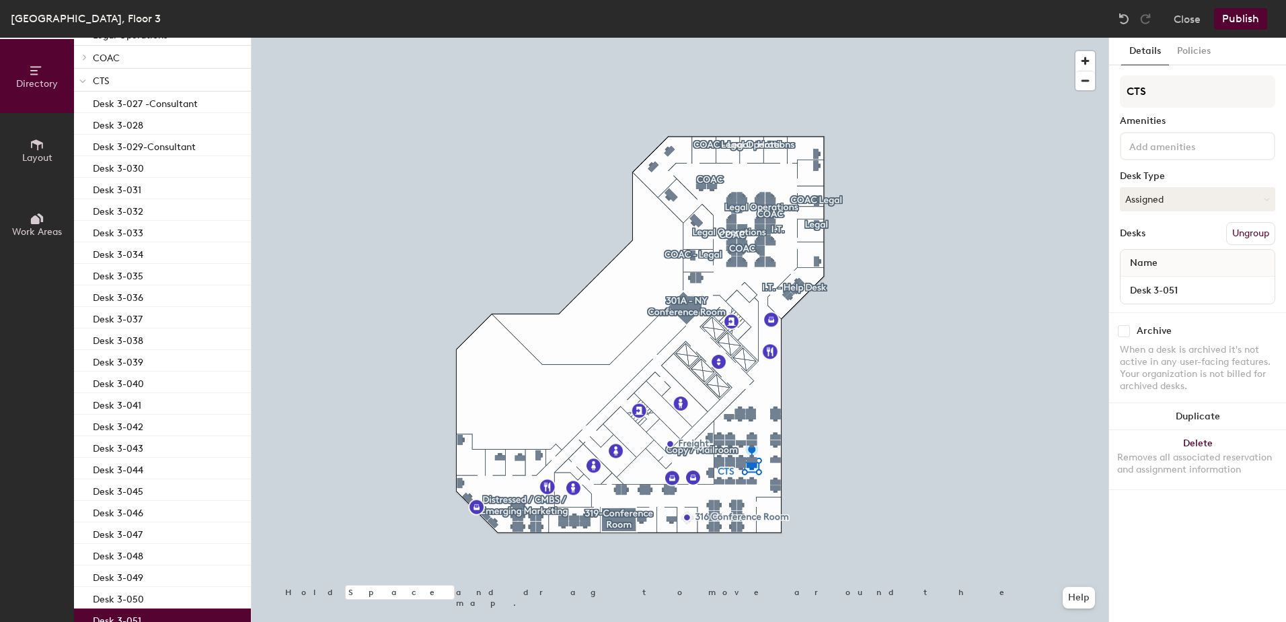
scroll to position [136, 0]
click at [79, 76] on div at bounding box center [82, 83] width 7 height 15
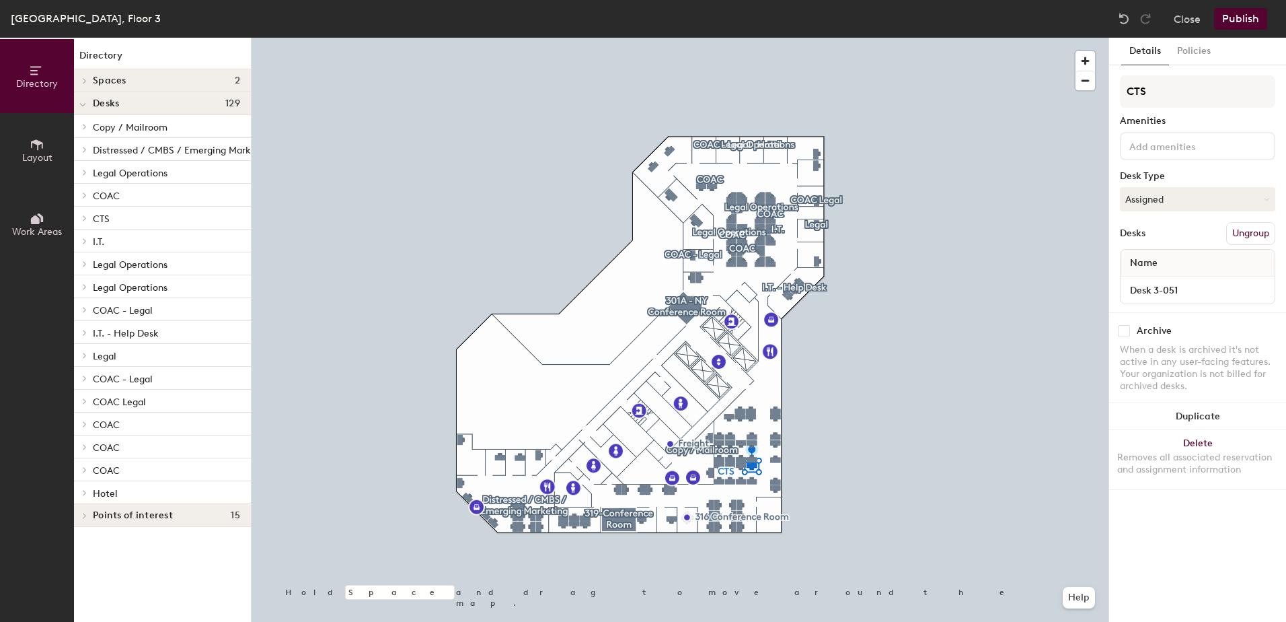
scroll to position [0, 0]
click at [83, 143] on div at bounding box center [82, 149] width 17 height 22
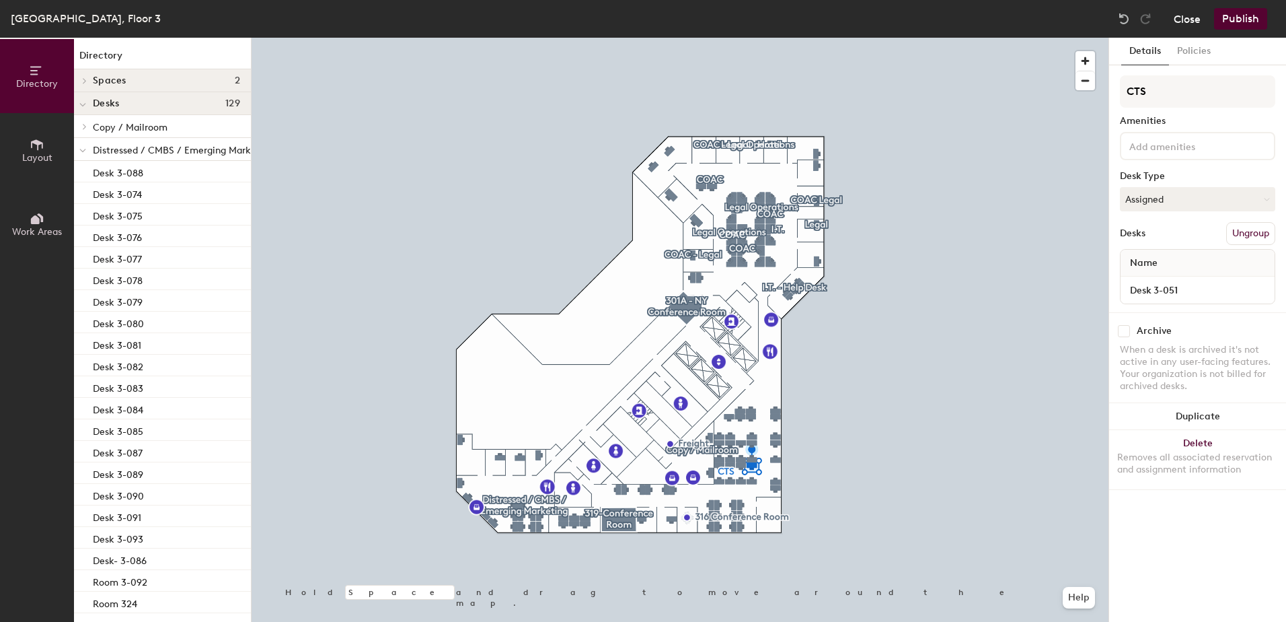
click at [1189, 17] on button "Close" at bounding box center [1187, 19] width 27 height 22
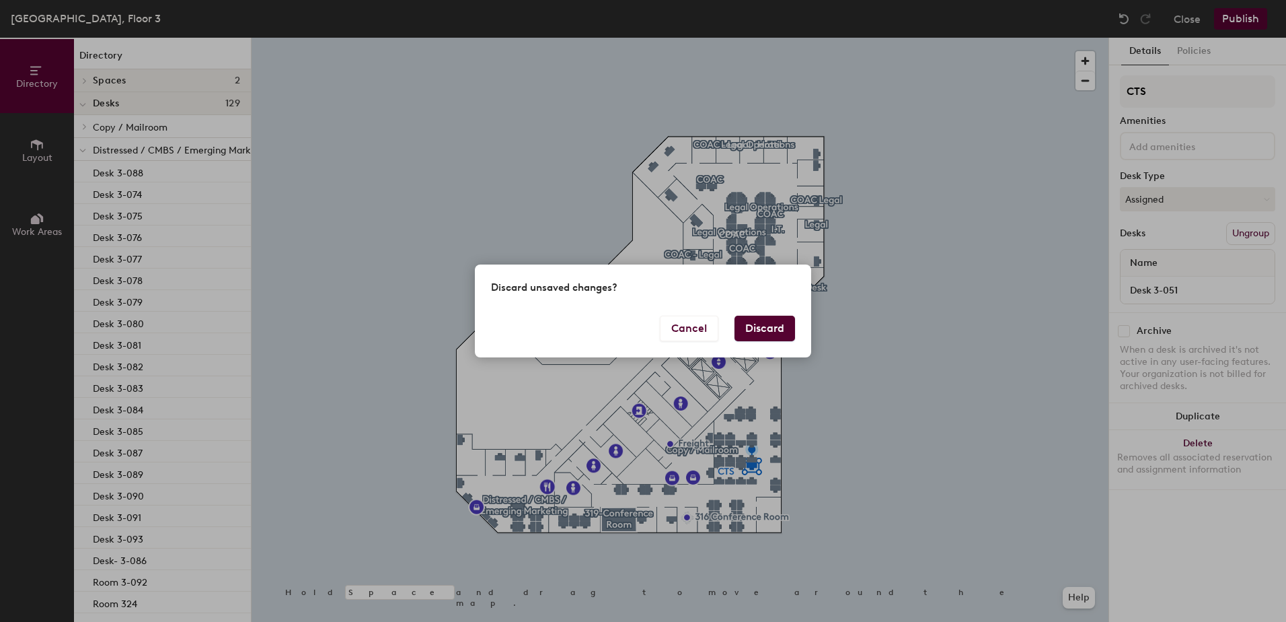
click at [762, 325] on button "Discard" at bounding box center [765, 329] width 61 height 26
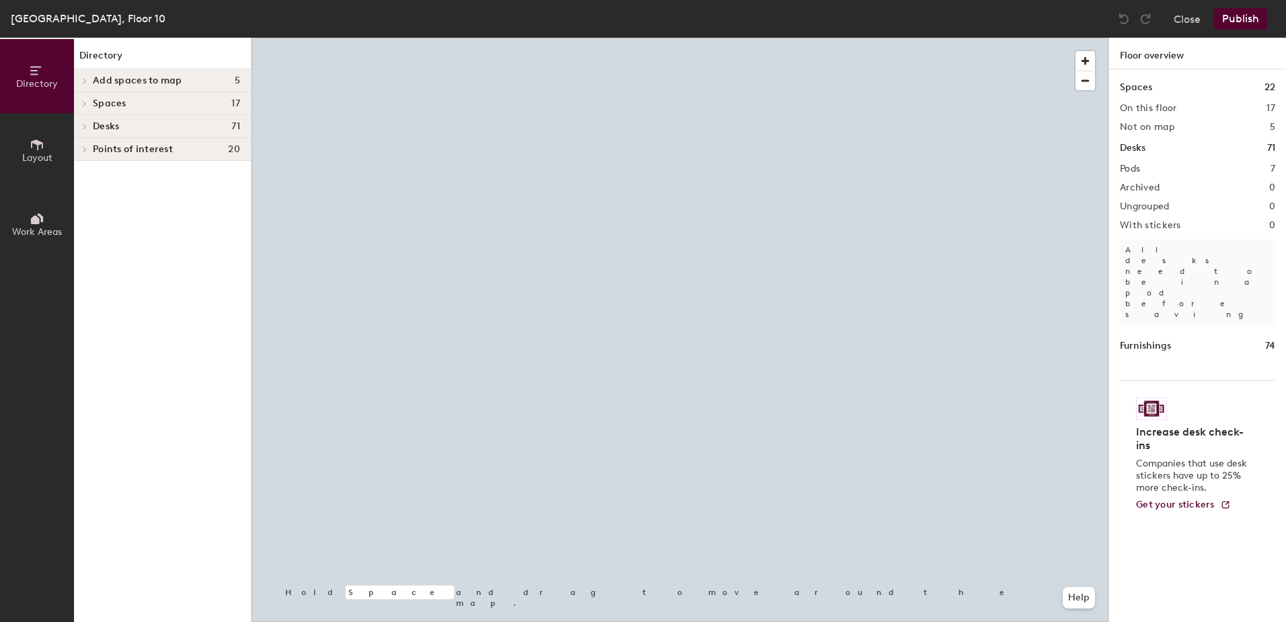
click at [115, 129] on span "Desks" at bounding box center [106, 126] width 26 height 11
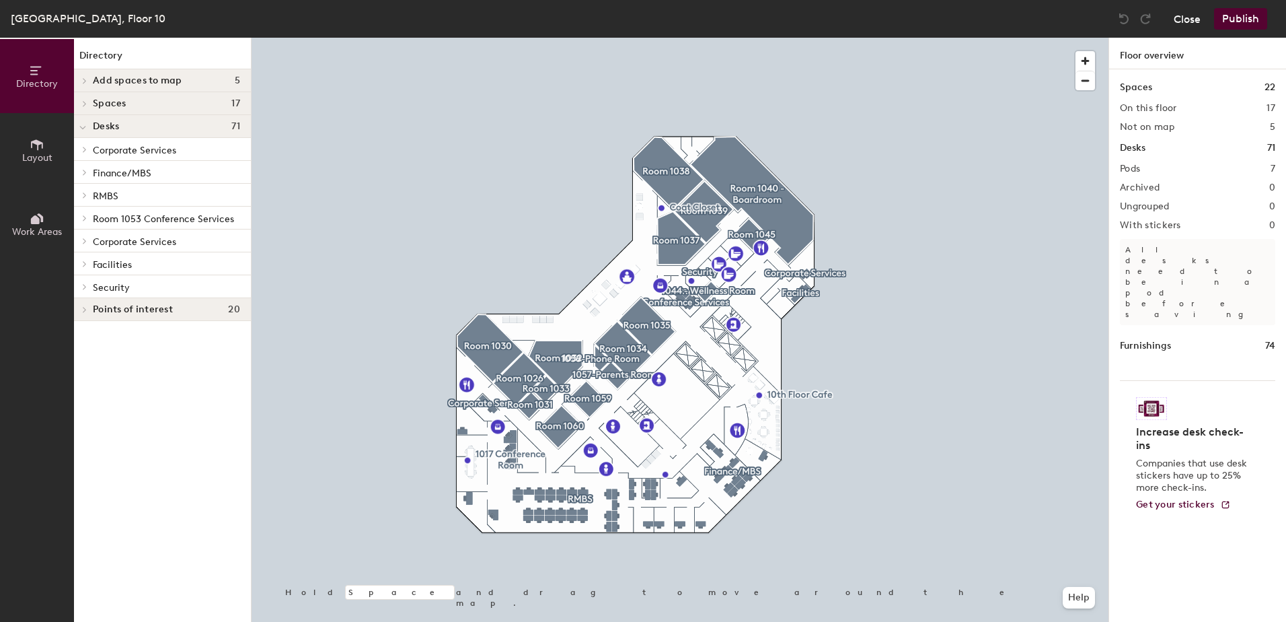
click at [1183, 22] on button "Close" at bounding box center [1187, 19] width 27 height 22
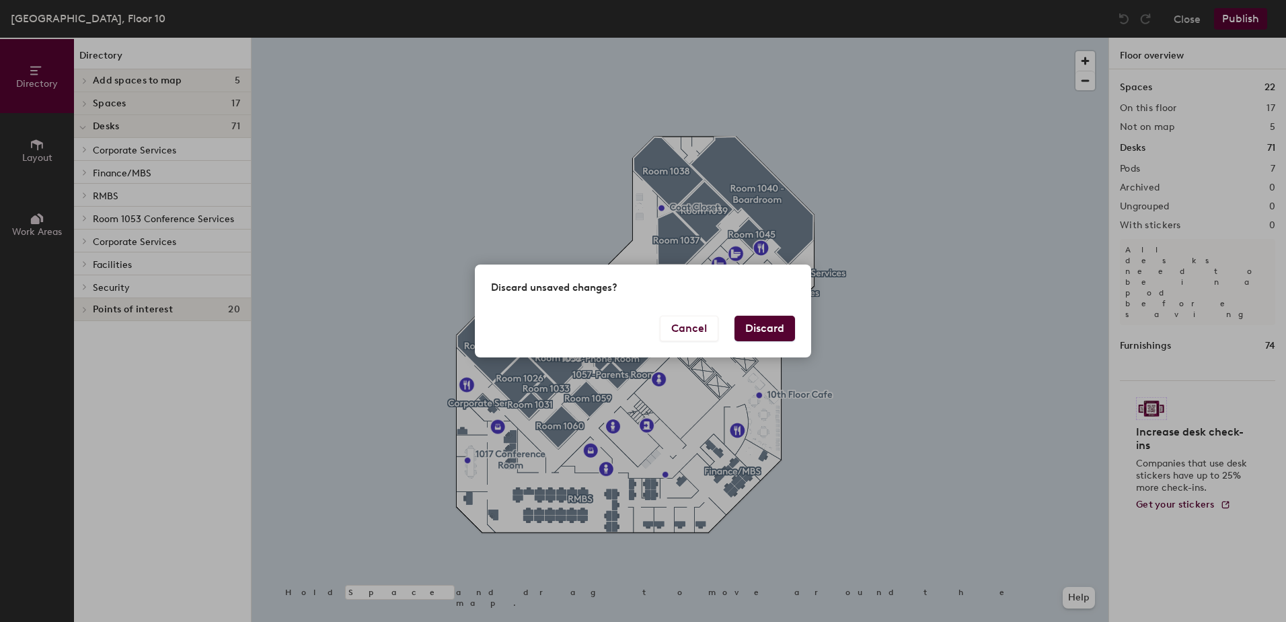
click at [770, 329] on button "Discard" at bounding box center [765, 329] width 61 height 26
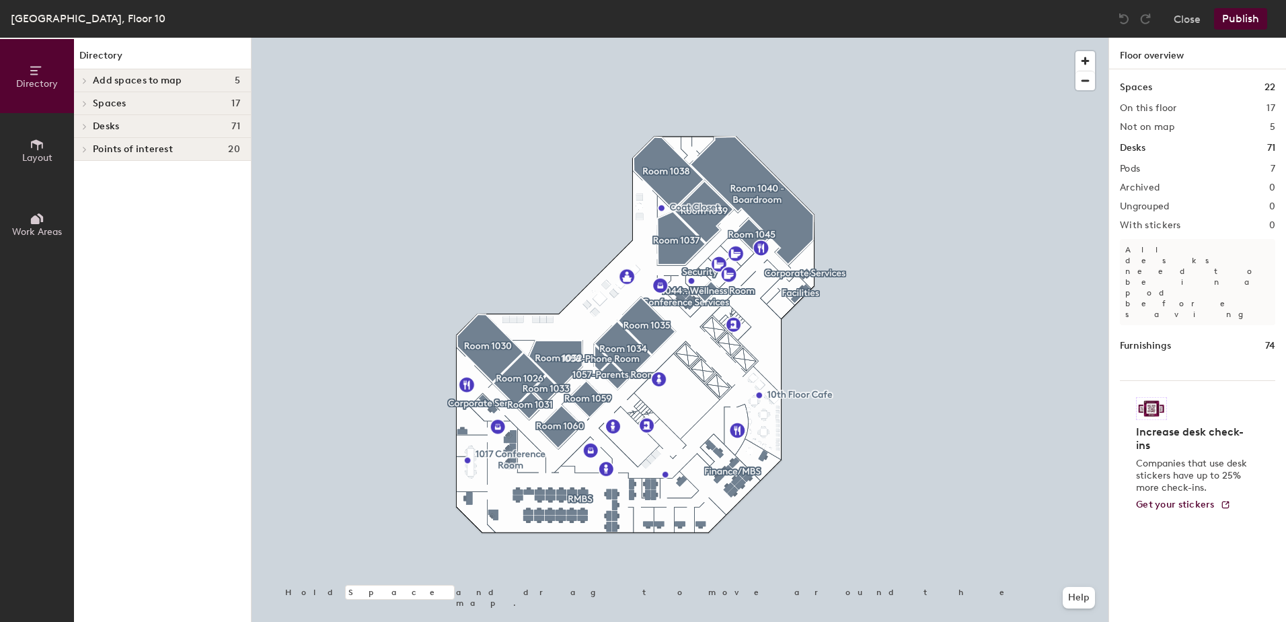
click at [107, 121] on span "Desks" at bounding box center [106, 126] width 26 height 11
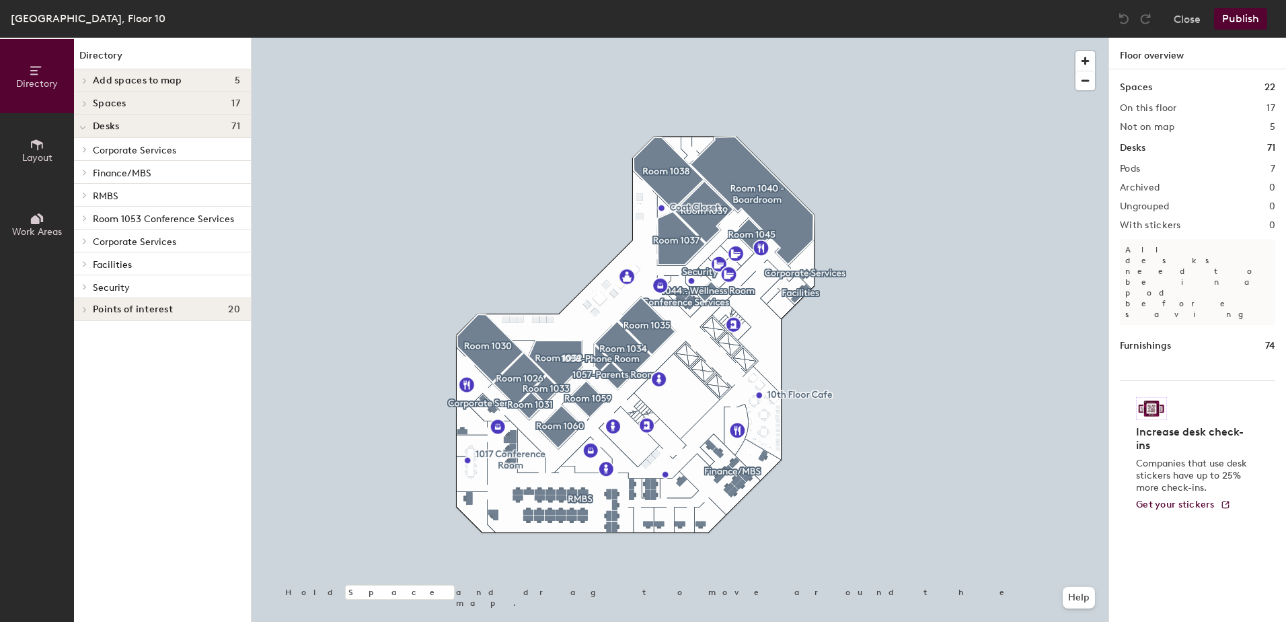
click at [87, 197] on span at bounding box center [83, 195] width 11 height 7
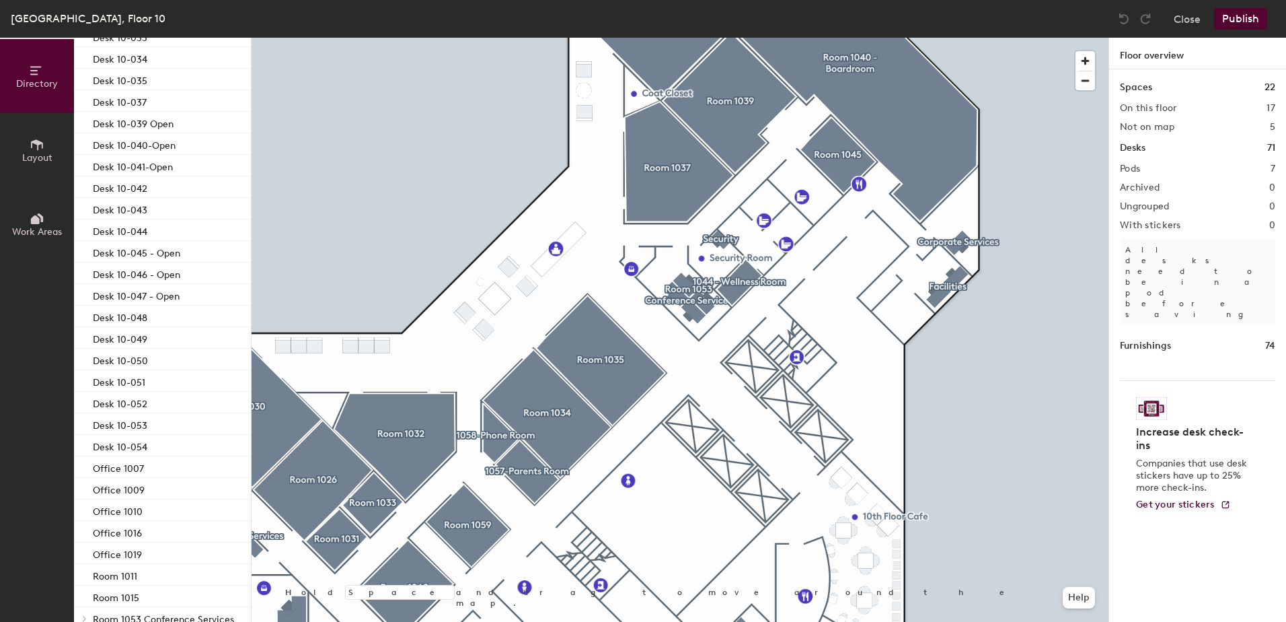
scroll to position [661, 0]
click at [132, 50] on p "Desk 10-034" at bounding box center [120, 50] width 54 height 15
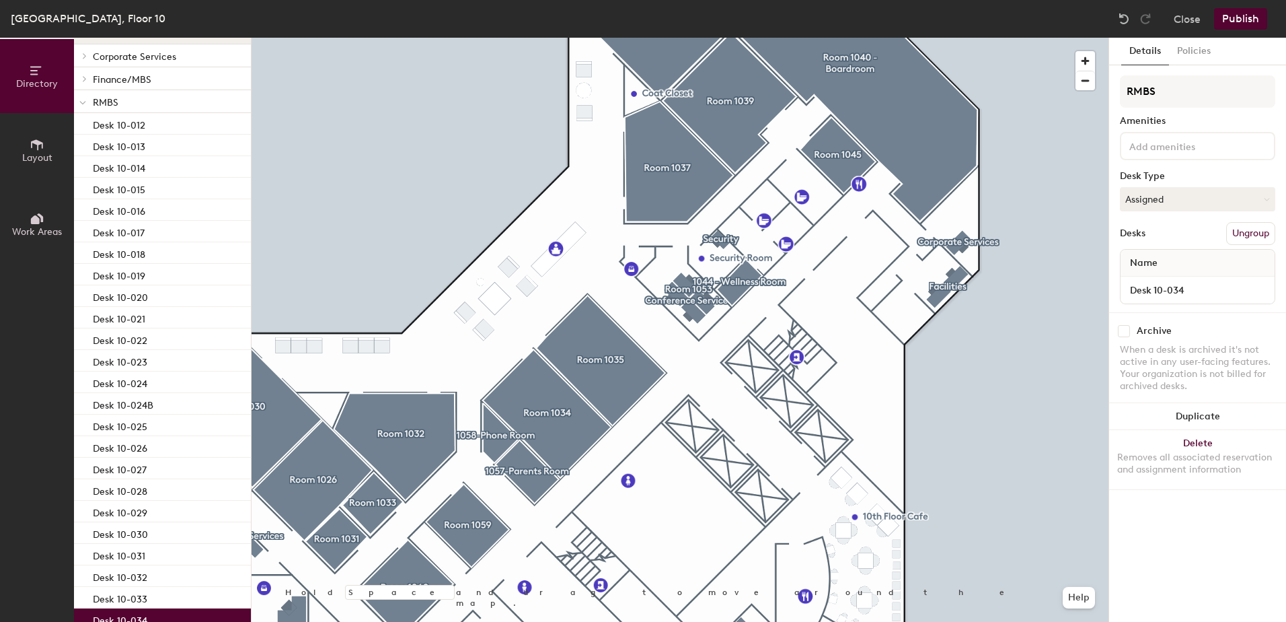
scroll to position [89, 0]
click at [88, 101] on div at bounding box center [82, 106] width 17 height 22
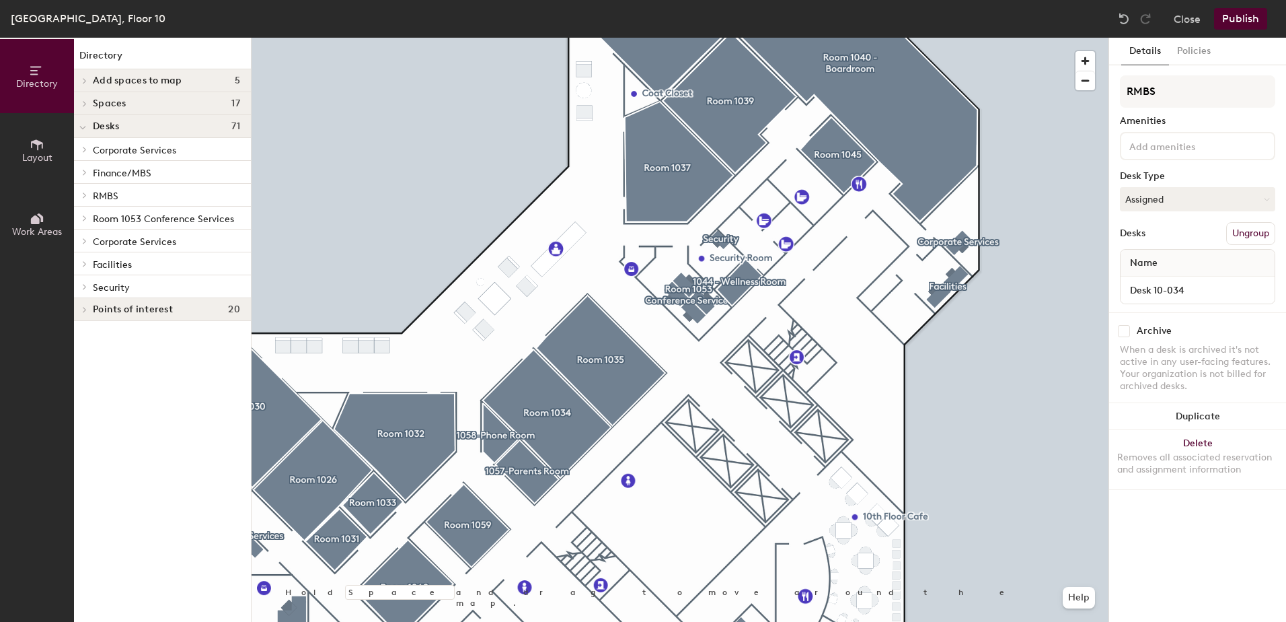
click at [82, 283] on div at bounding box center [82, 286] width 17 height 22
click at [82, 283] on span at bounding box center [82, 287] width 7 height 11
click at [83, 168] on div at bounding box center [82, 172] width 17 height 22
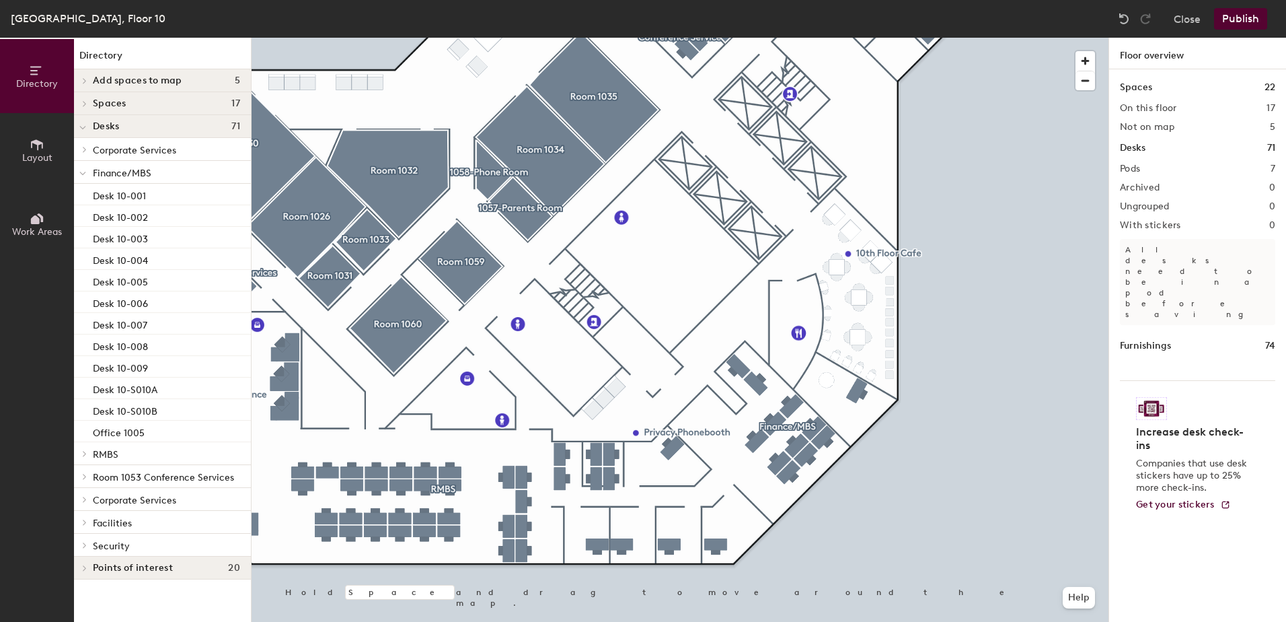
click at [81, 168] on span at bounding box center [82, 173] width 7 height 11
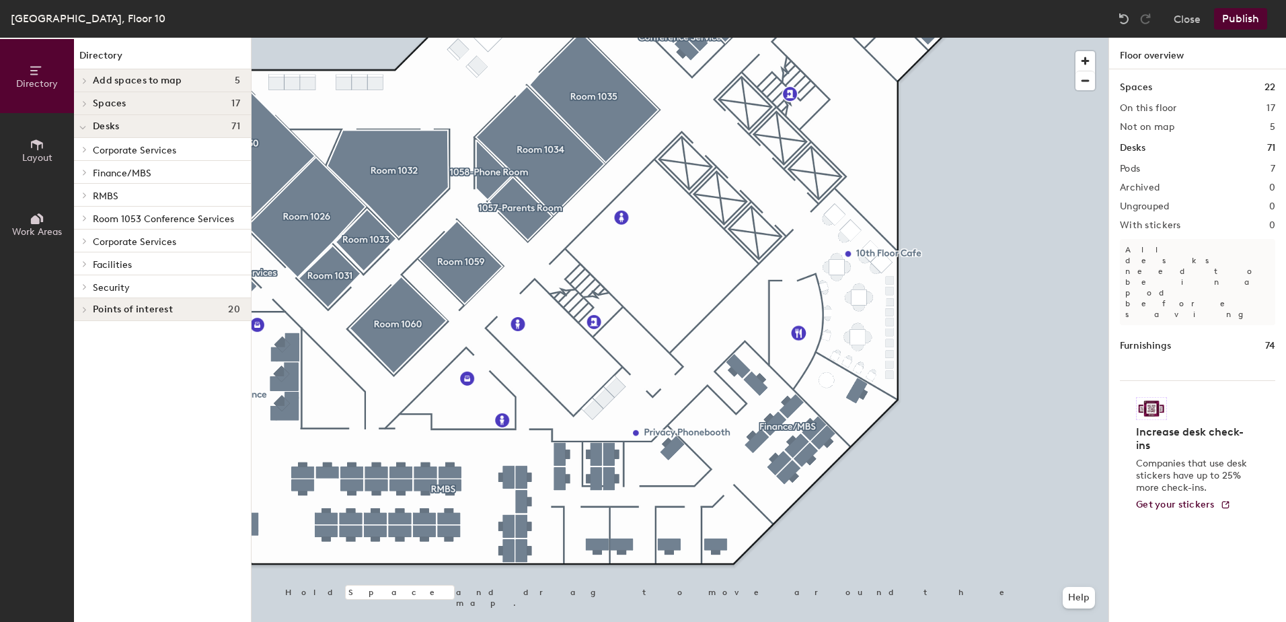
click at [95, 147] on span "Corporate Services" at bounding box center [134, 150] width 83 height 11
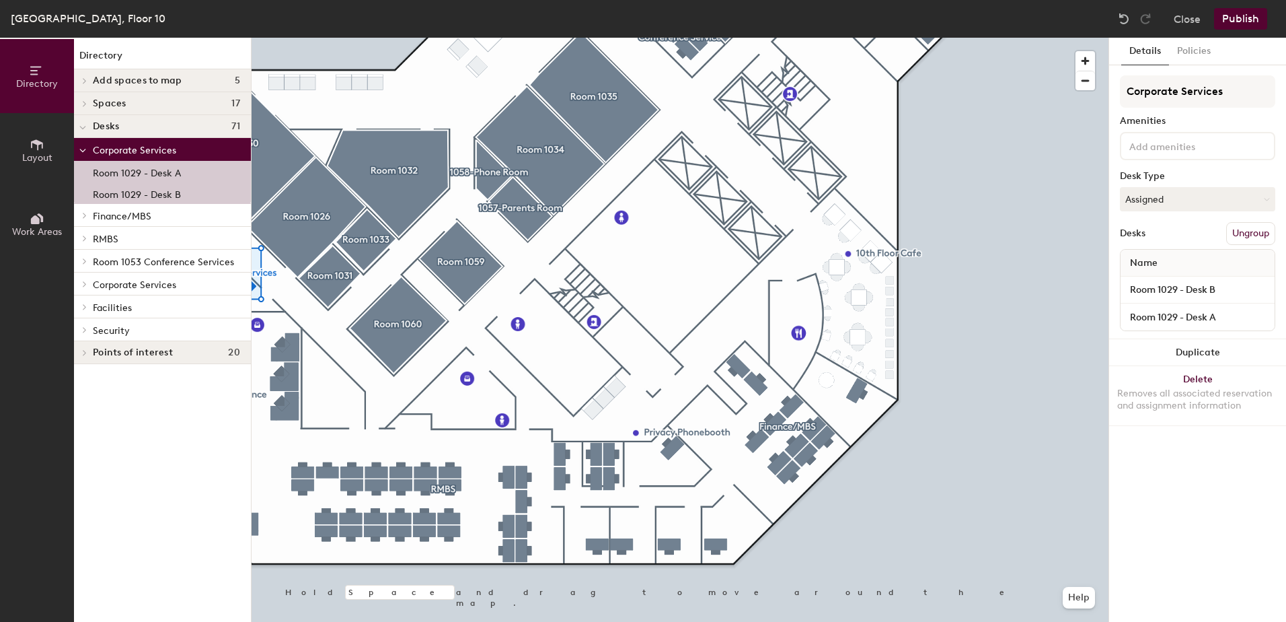
click at [92, 145] on div "Corporate Services" at bounding box center [162, 149] width 177 height 23
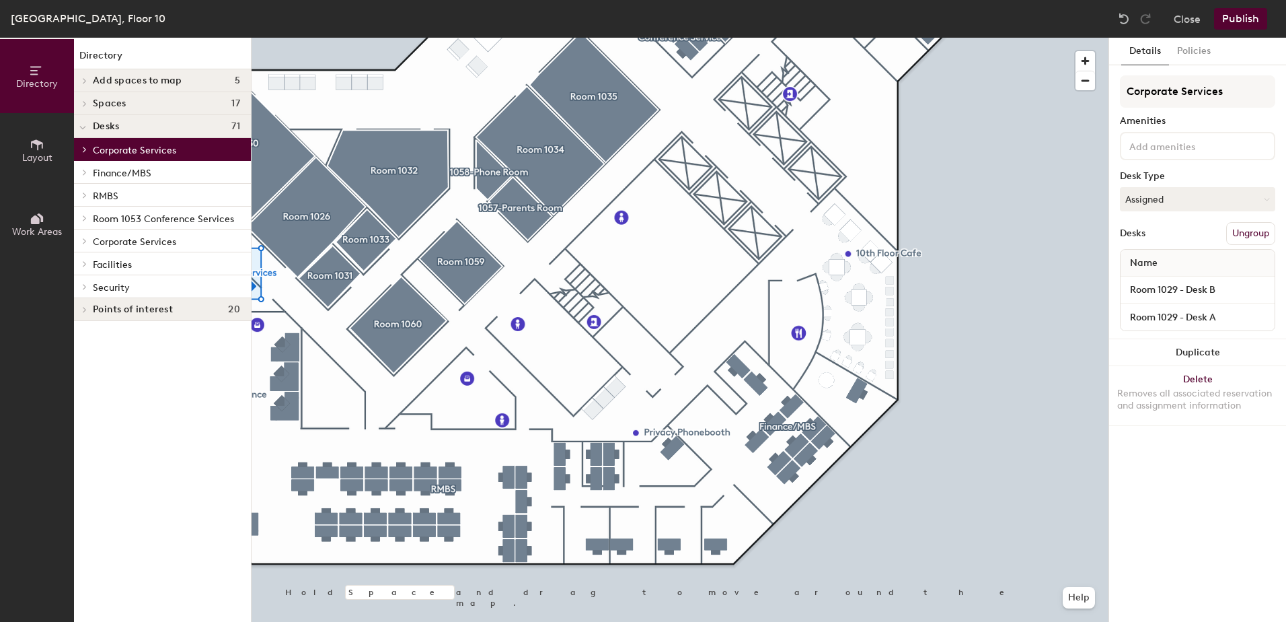
click at [85, 216] on icon at bounding box center [84, 218] width 5 height 7
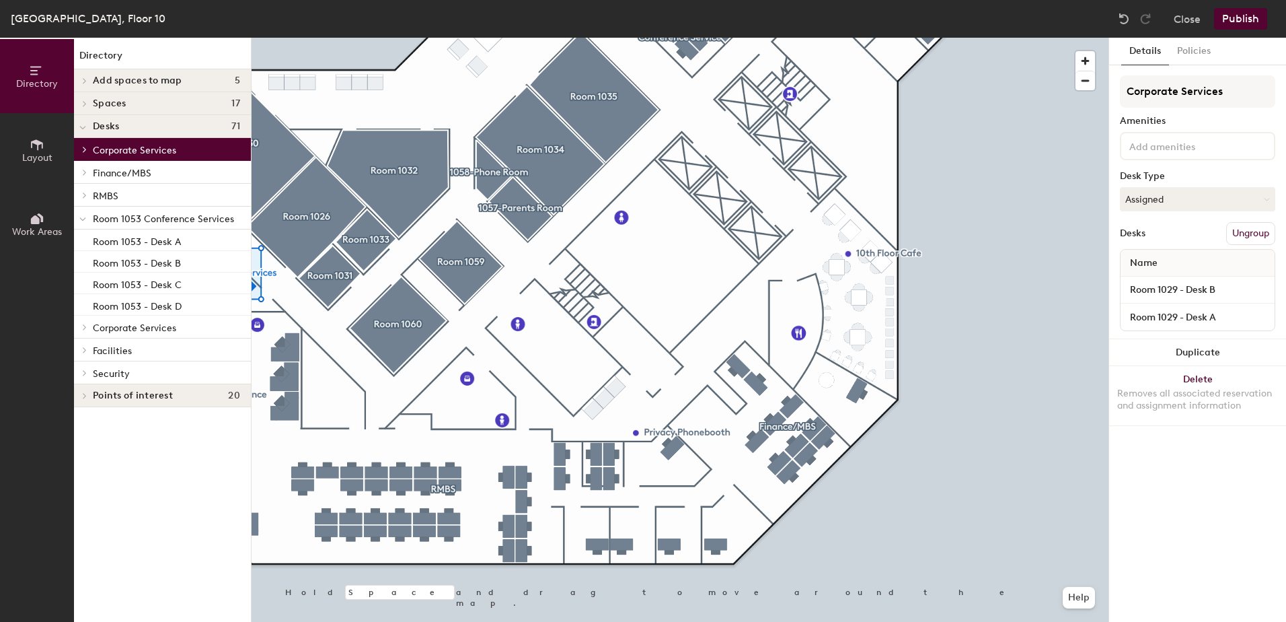
click at [98, 217] on span "Room 1053 Conference Services" at bounding box center [163, 218] width 141 height 11
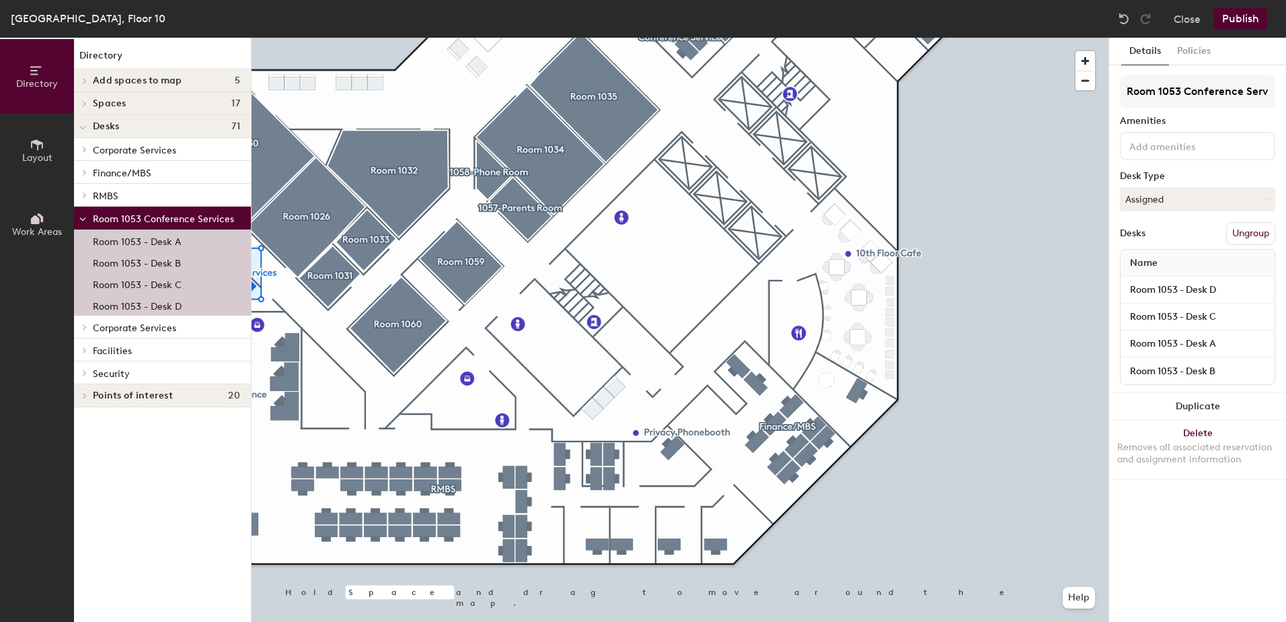
click at [83, 218] on icon at bounding box center [82, 219] width 7 height 5
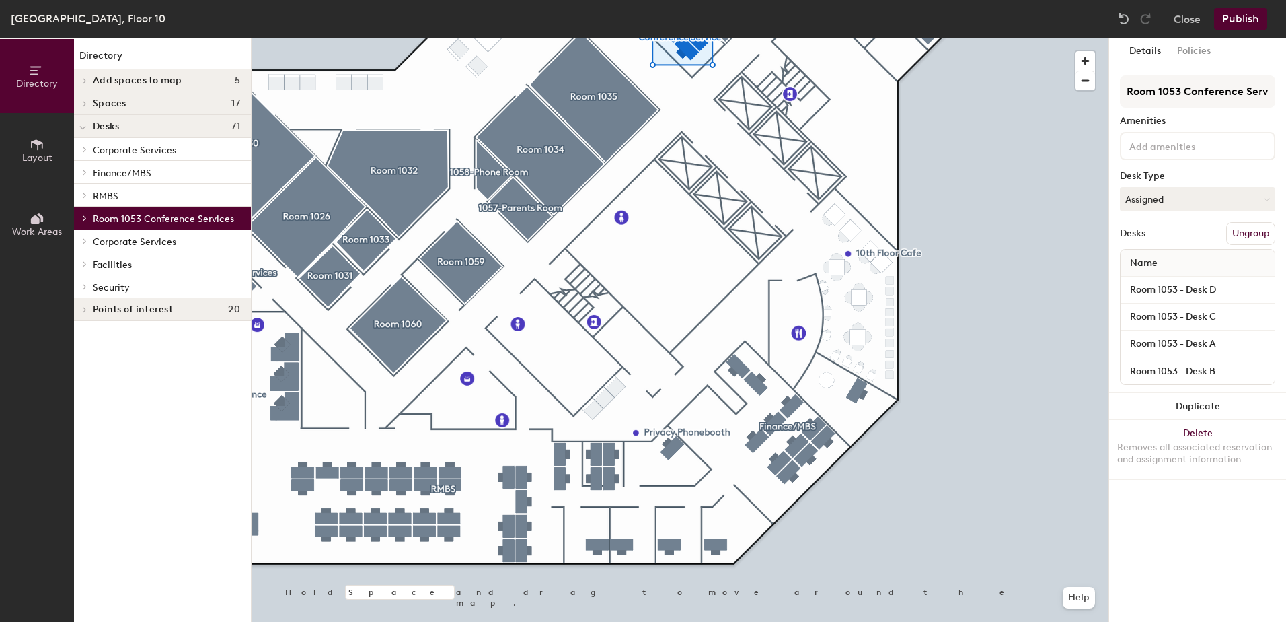
click at [83, 218] on icon at bounding box center [84, 218] width 5 height 7
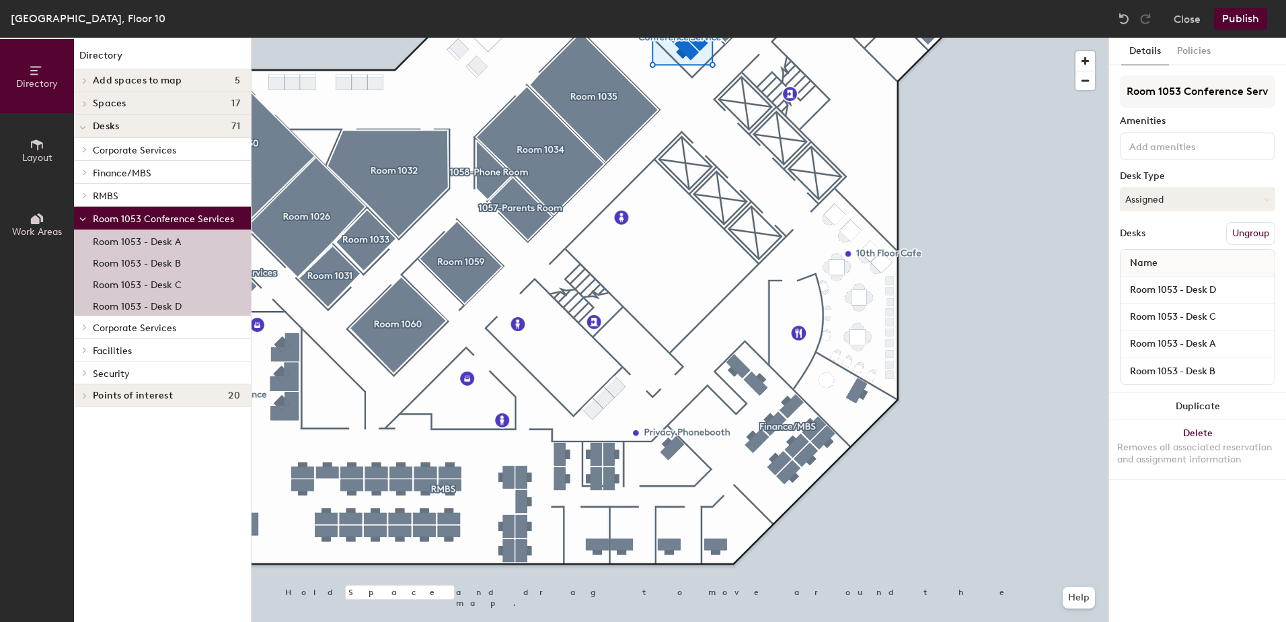
click at [83, 218] on icon at bounding box center [82, 219] width 7 height 5
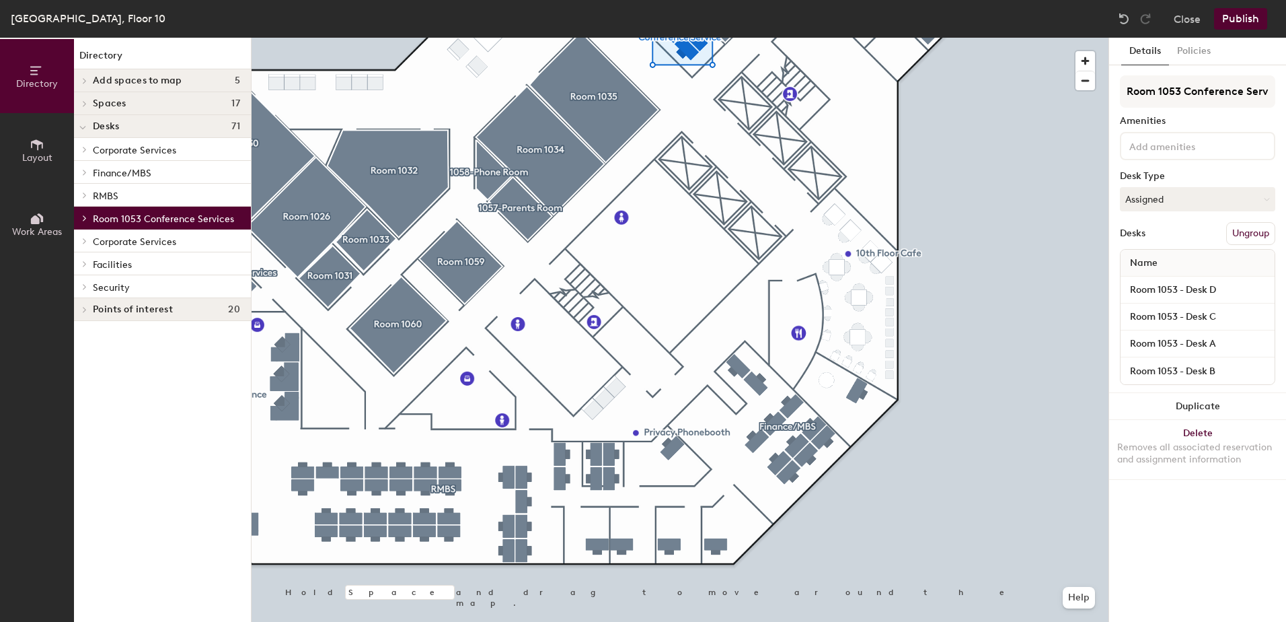
click at [89, 242] on div at bounding box center [84, 241] width 15 height 7
click at [122, 266] on p "Room 1042" at bounding box center [117, 262] width 48 height 15
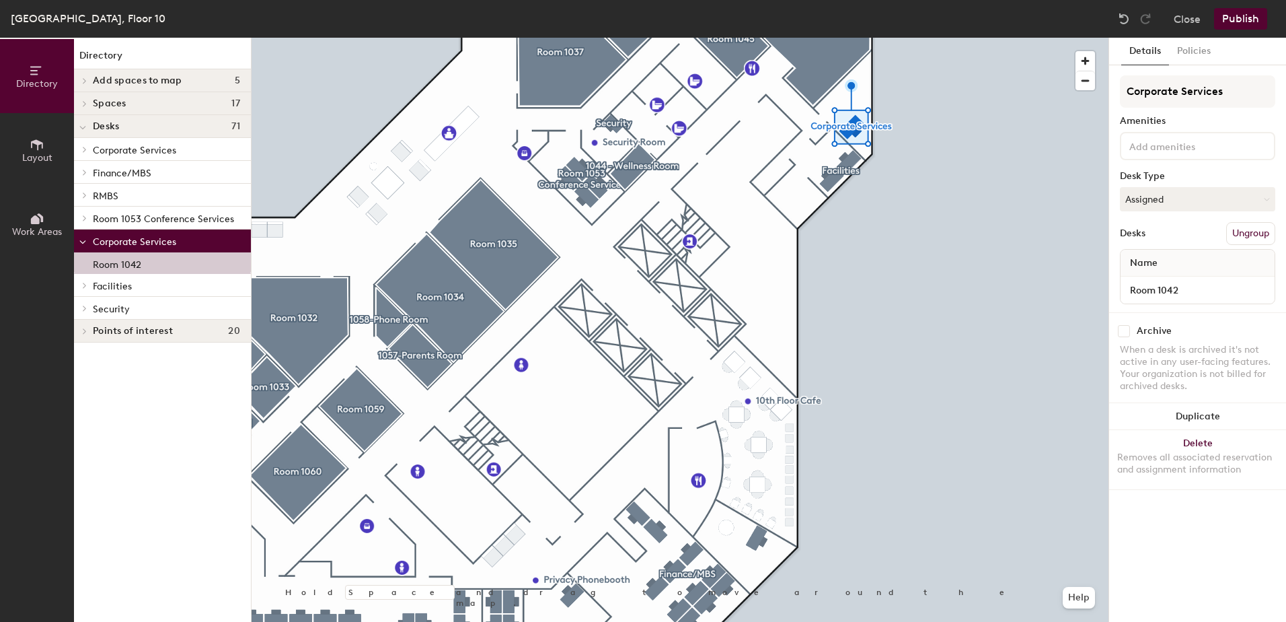
click at [88, 151] on span at bounding box center [83, 149] width 11 height 7
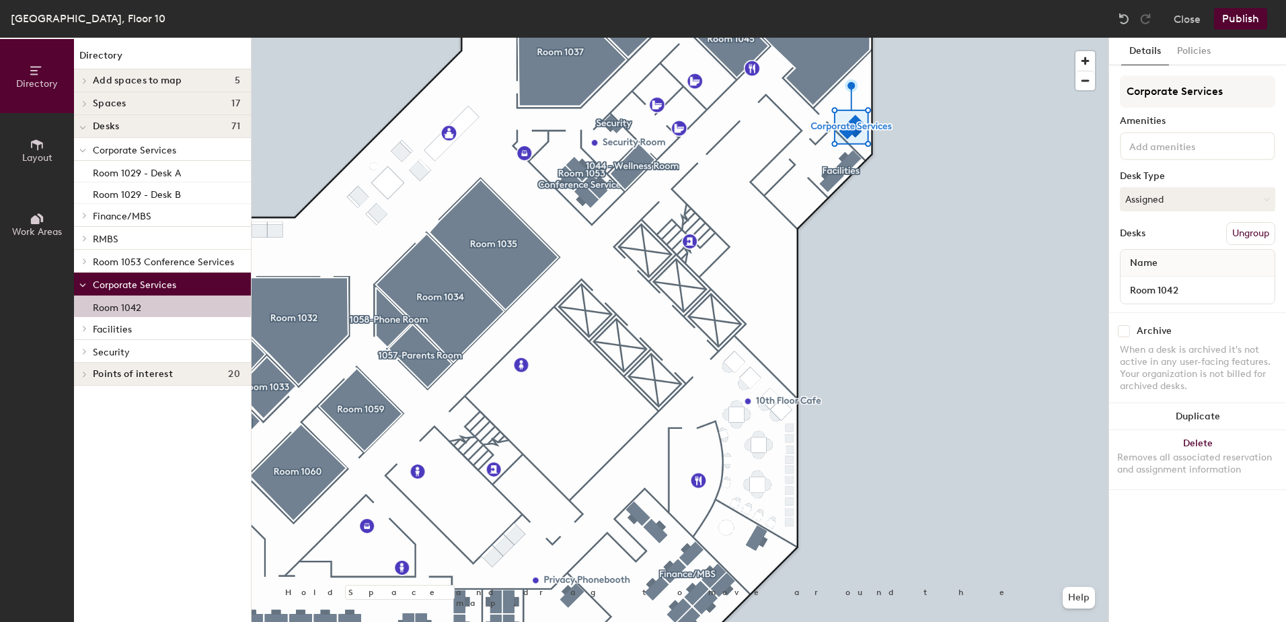
click at [83, 283] on icon at bounding box center [82, 285] width 7 height 5
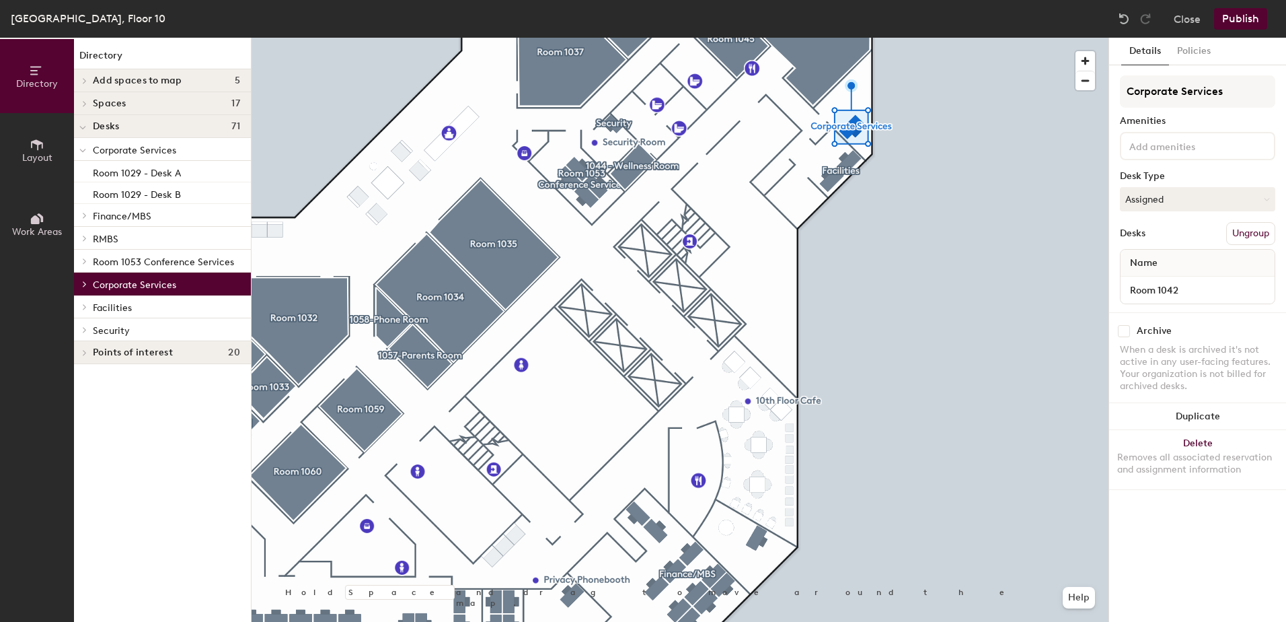
click at [85, 303] on div at bounding box center [82, 306] width 17 height 22
click at [186, 127] on h4 "Desks 71" at bounding box center [166, 126] width 147 height 11
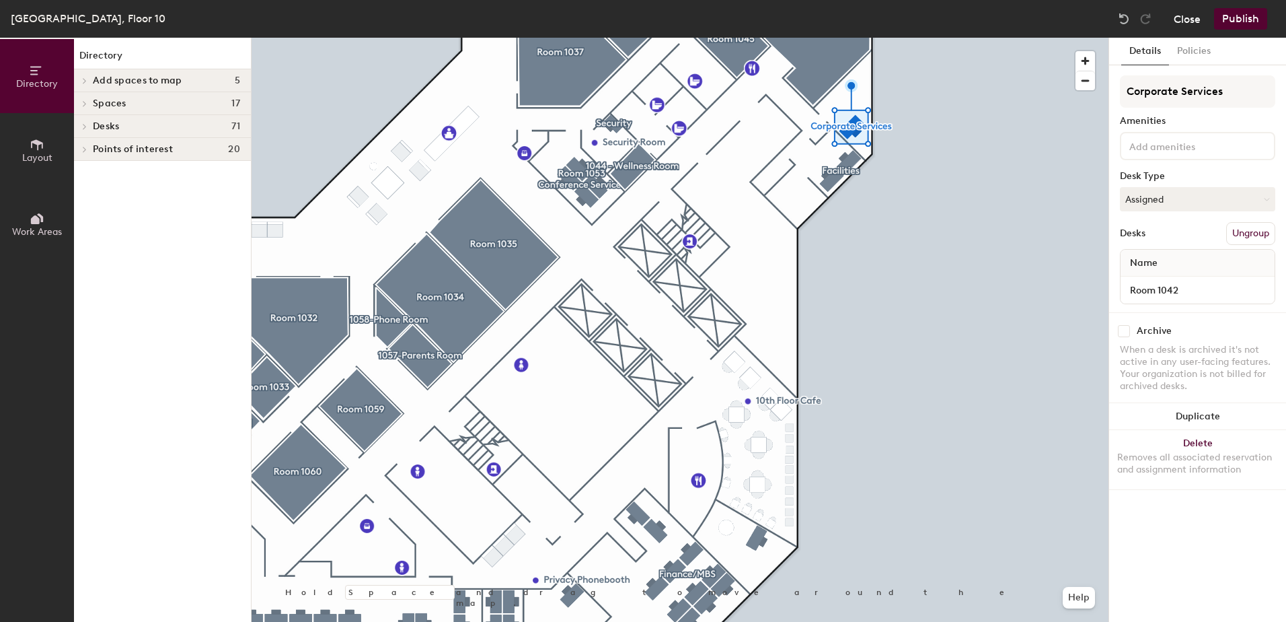
click at [1192, 20] on button "Close" at bounding box center [1187, 19] width 27 height 22
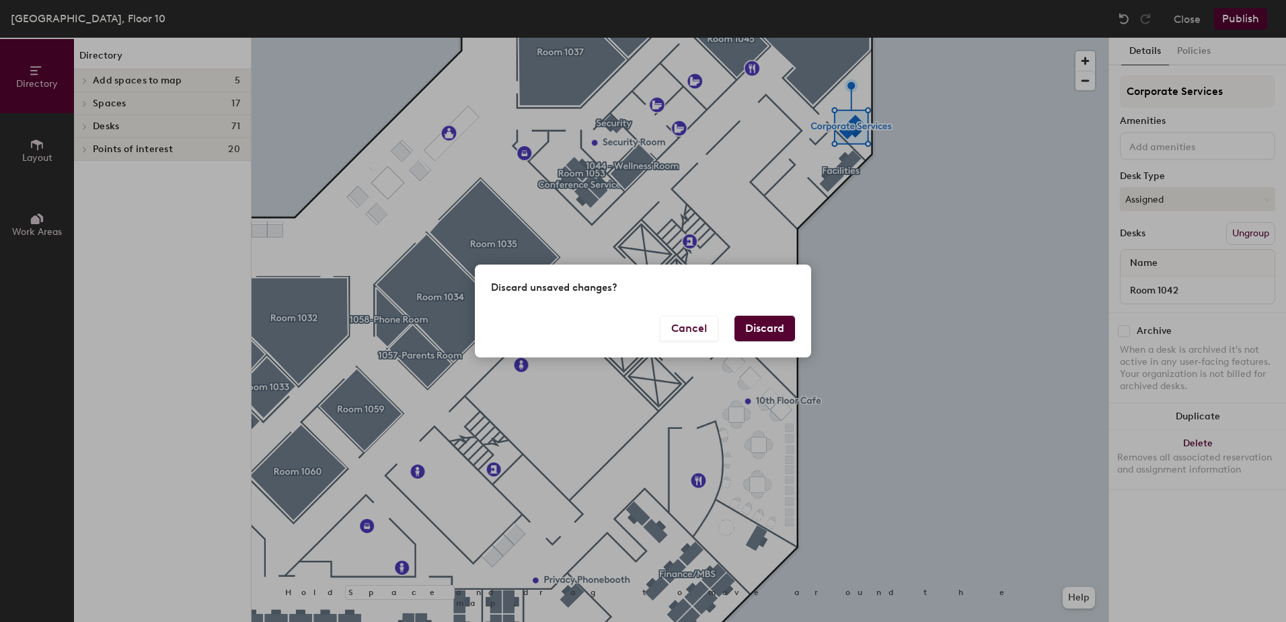
click at [756, 332] on button "Discard" at bounding box center [765, 329] width 61 height 26
